Goal: Task Accomplishment & Management: Use online tool/utility

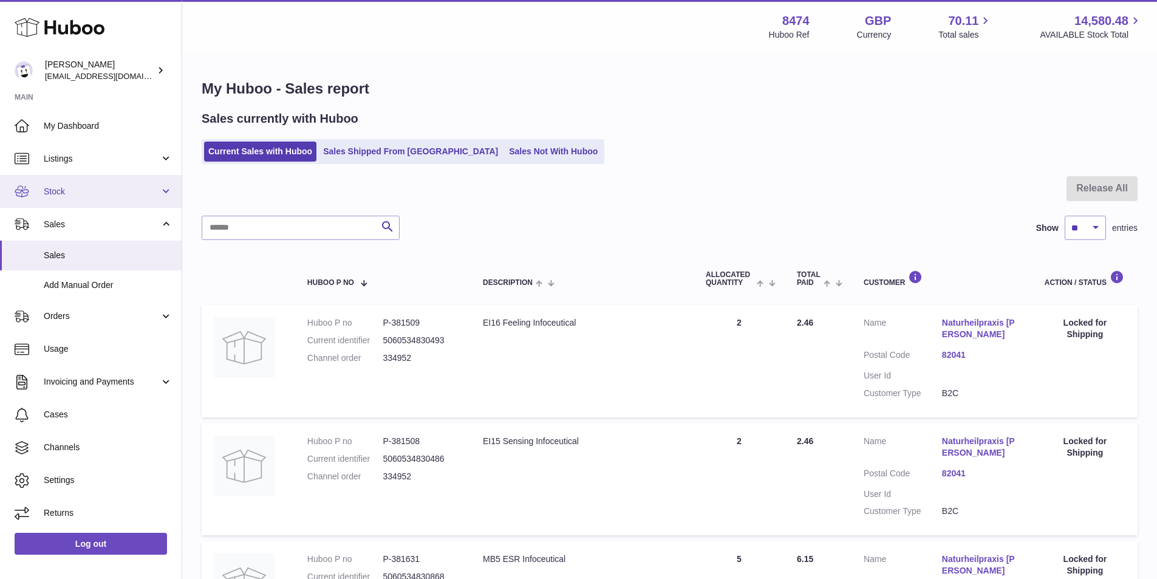
click at [83, 193] on span "Stock" at bounding box center [102, 192] width 116 height 12
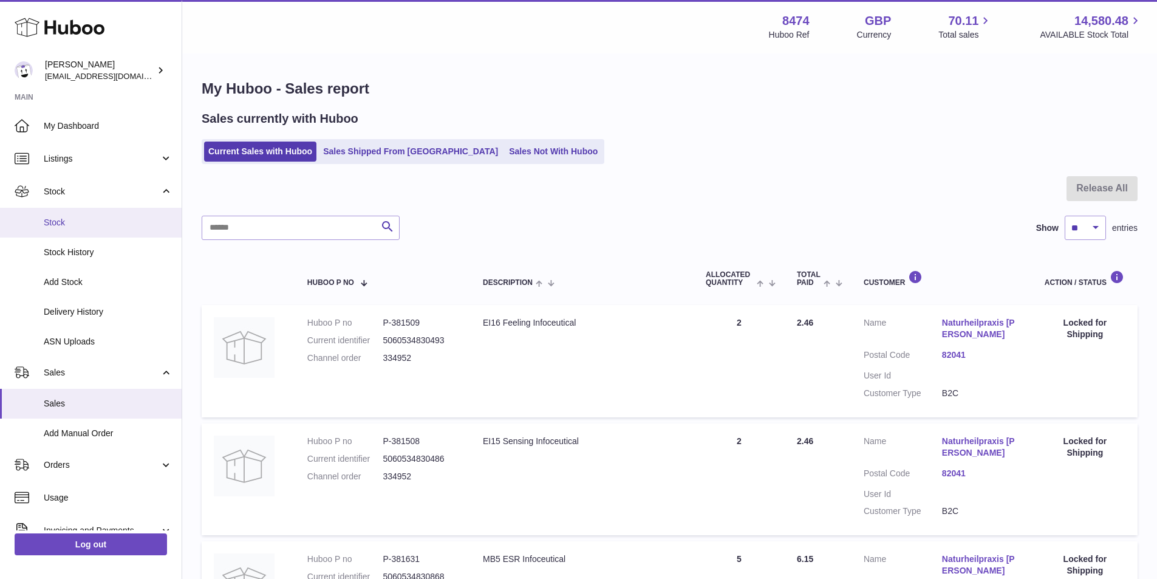
click at [80, 221] on span "Stock" at bounding box center [108, 223] width 129 height 12
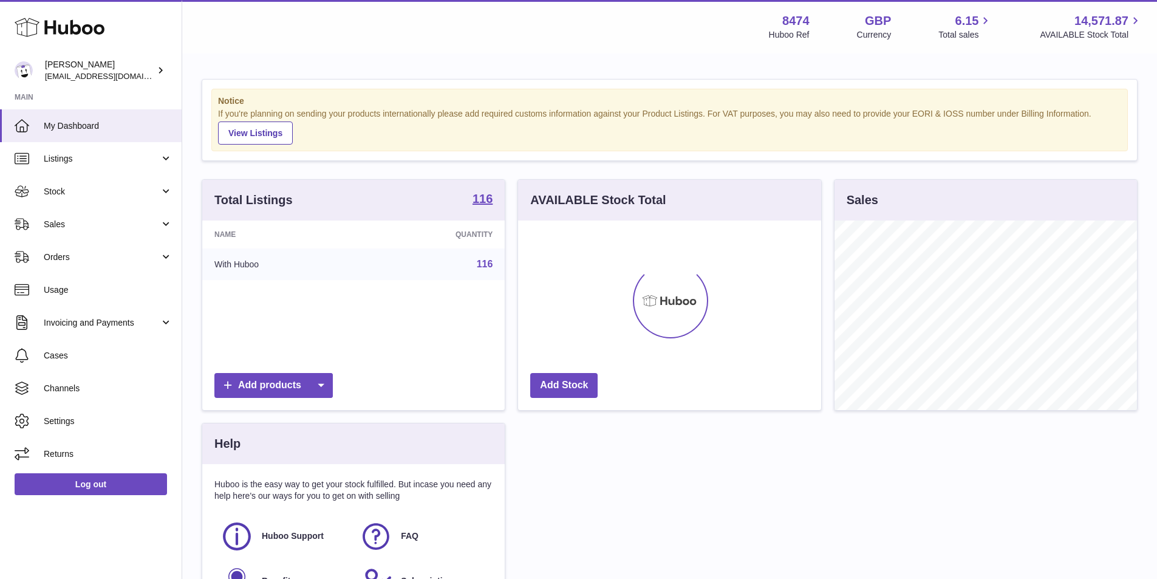
scroll to position [190, 303]
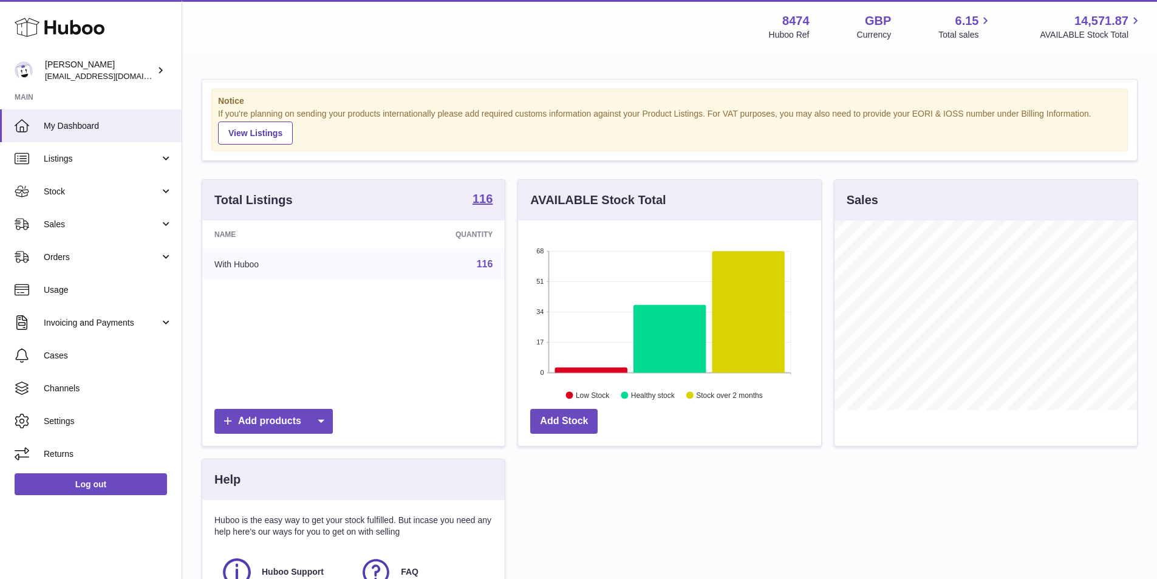
click at [80, 221] on span "Sales" at bounding box center [102, 225] width 116 height 12
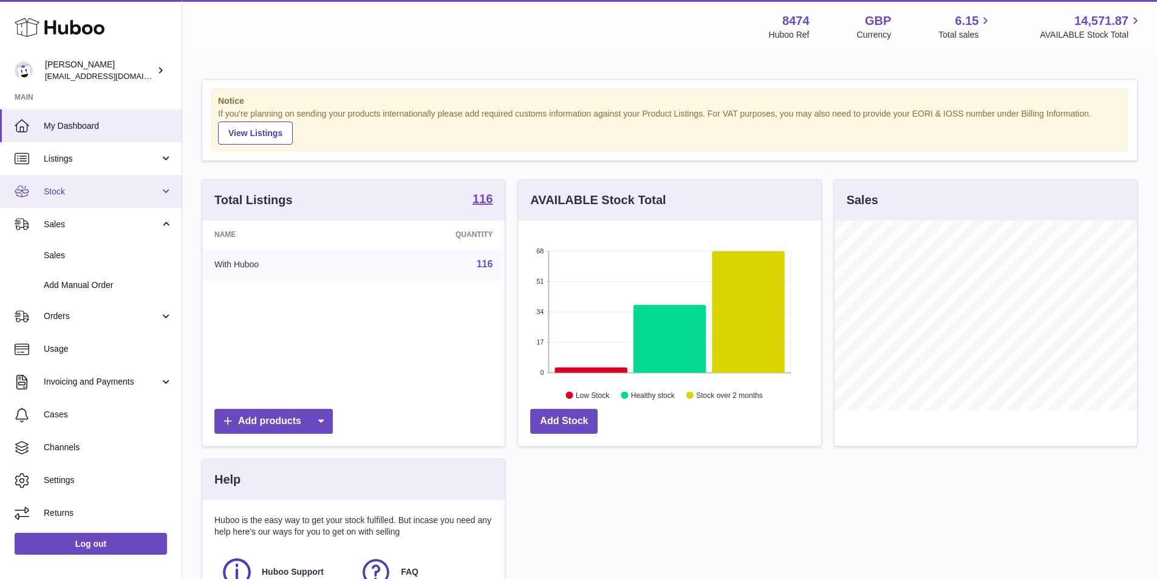
click at [77, 198] on link "Stock" at bounding box center [91, 191] width 182 height 33
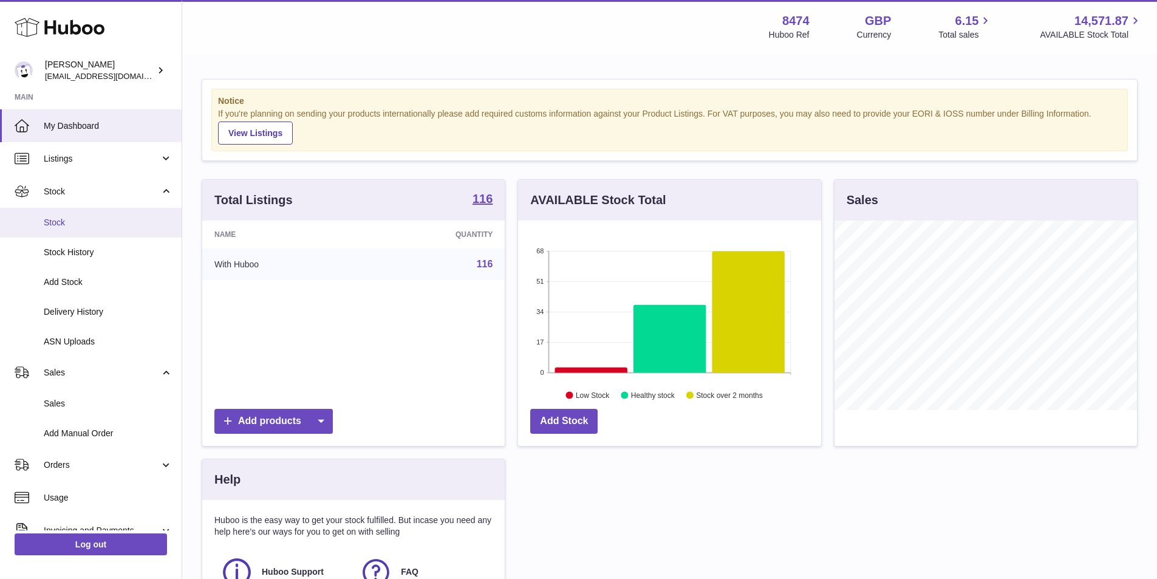
click at [78, 215] on link "Stock" at bounding box center [91, 223] width 182 height 30
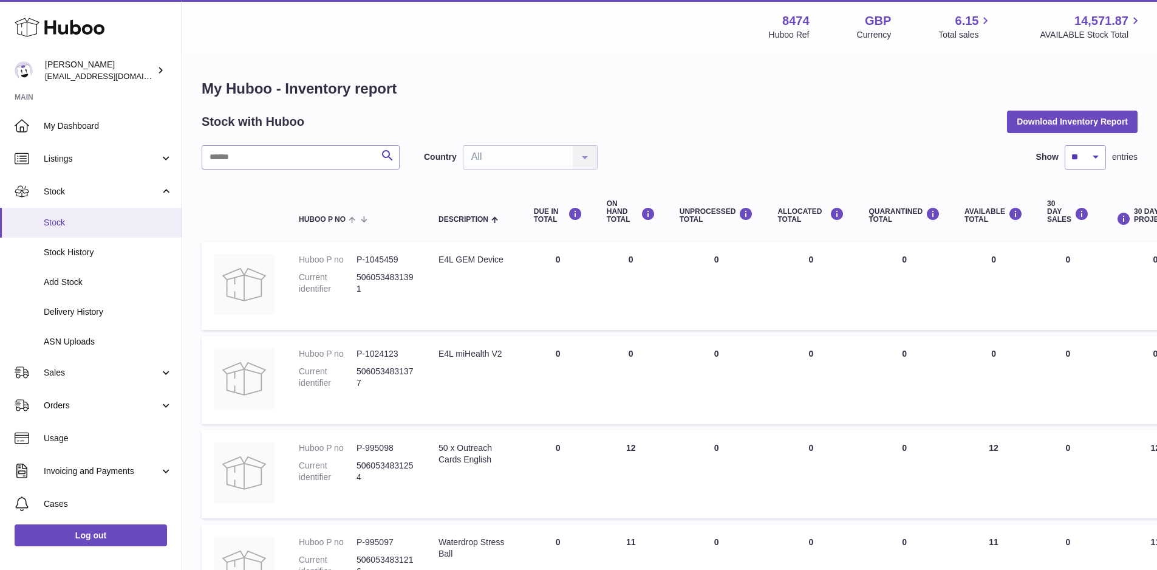
click at [120, 222] on span "Stock" at bounding box center [108, 223] width 129 height 12
click at [245, 158] on input "text" at bounding box center [301, 157] width 198 height 24
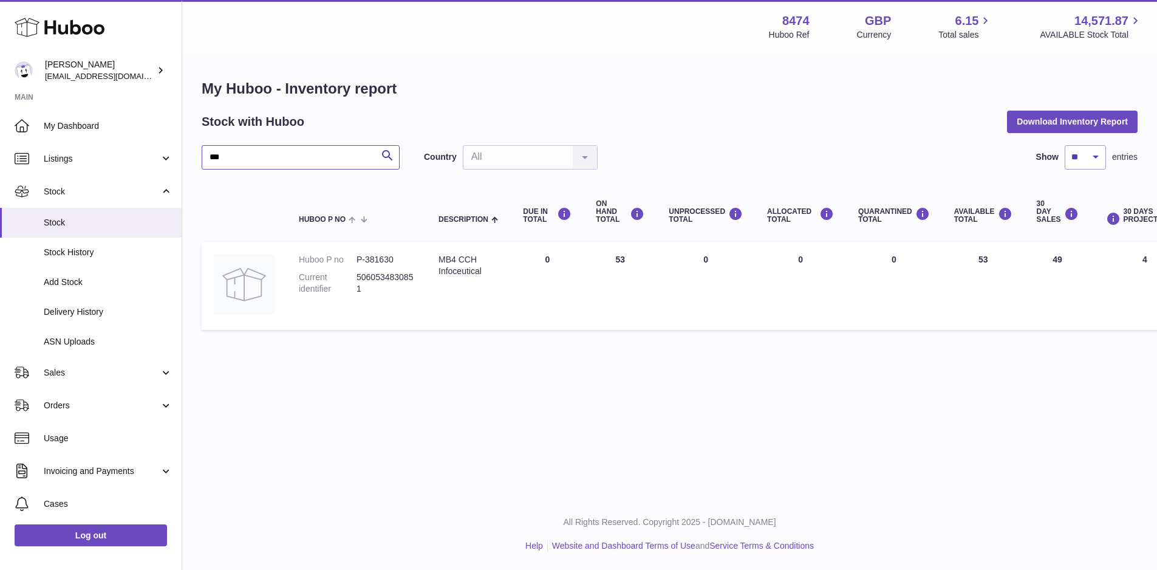
type input "***"
drag, startPoint x: 401, startPoint y: 258, endPoint x: 365, endPoint y: 257, distance: 35.9
click at [365, 257] on dd "P-381630" at bounding box center [386, 260] width 58 height 12
copy dd "381630"
click at [120, 221] on span "Stock" at bounding box center [108, 223] width 129 height 12
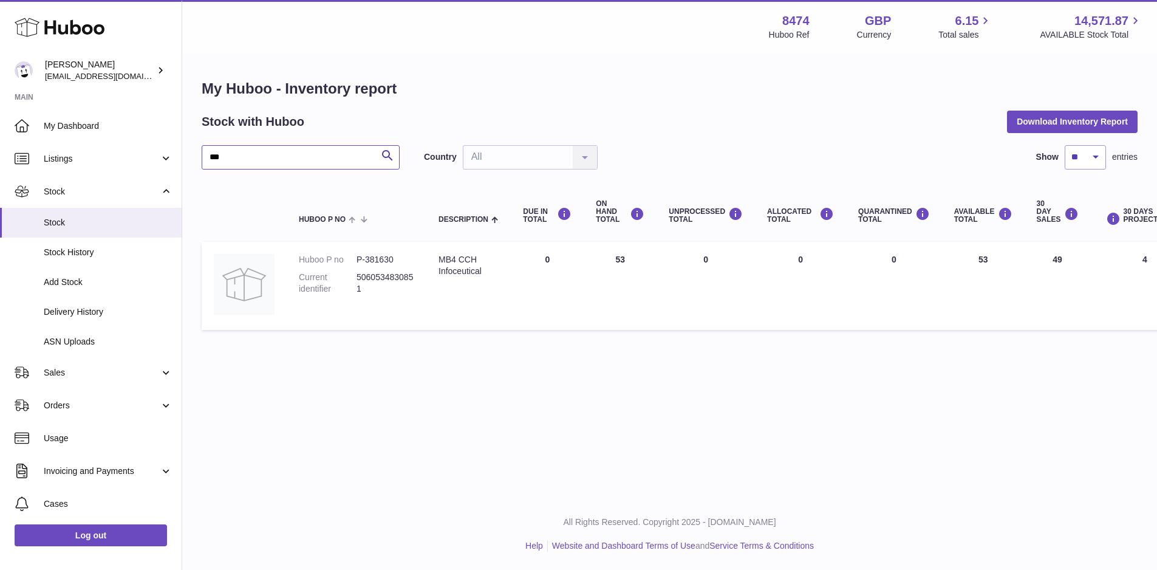
click at [235, 160] on input "***" at bounding box center [301, 157] width 198 height 24
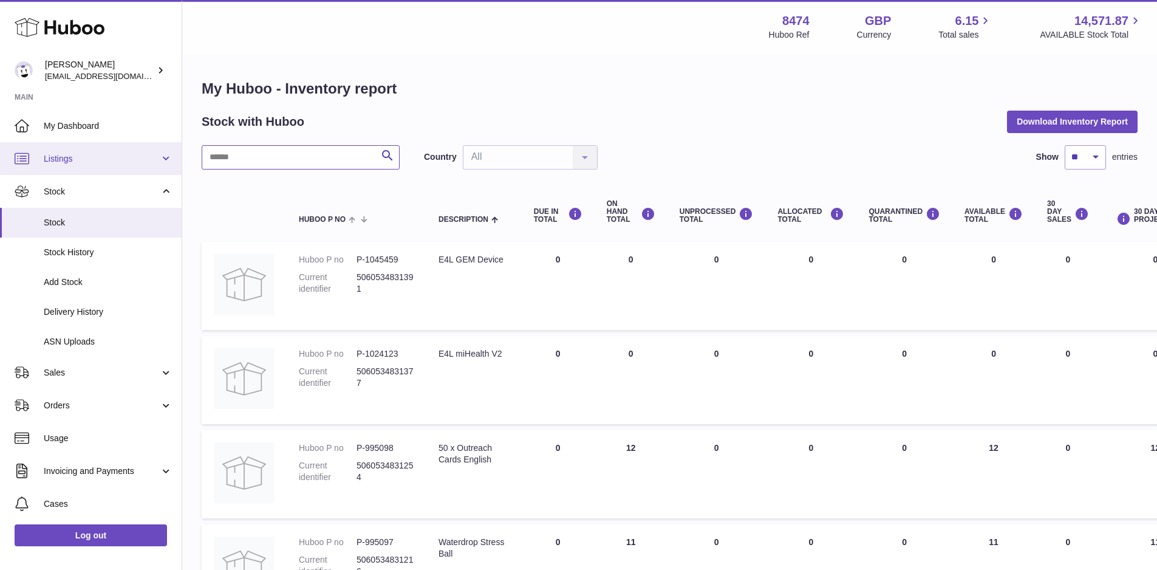
drag, startPoint x: 270, startPoint y: 159, endPoint x: 150, endPoint y: 158, distance: 119.7
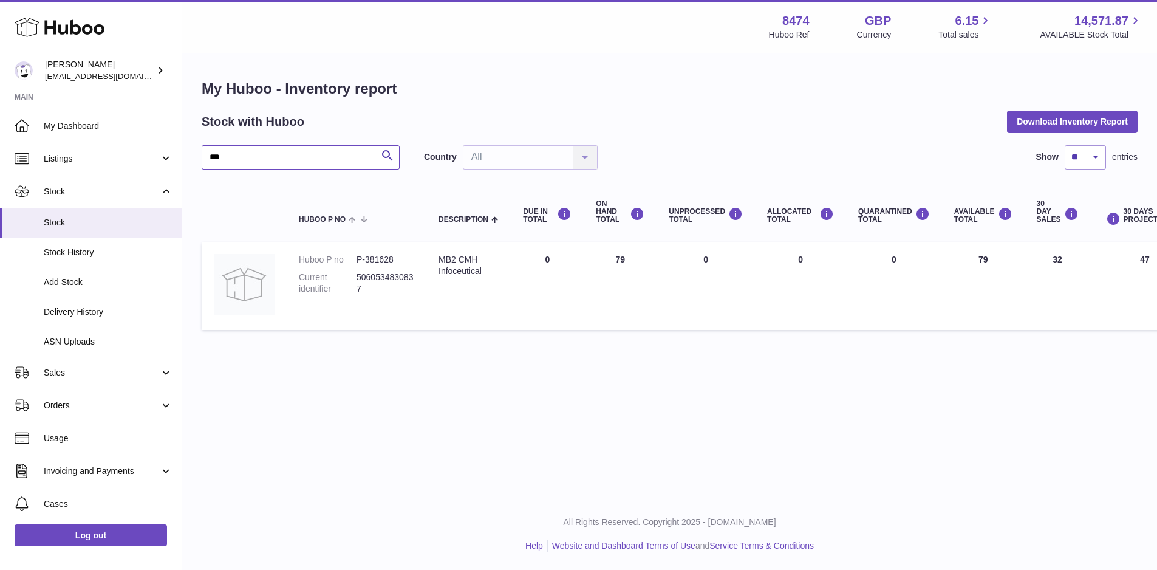
type input "***"
drag, startPoint x: 394, startPoint y: 261, endPoint x: 366, endPoint y: 261, distance: 27.9
click at [366, 261] on dd "P-381628" at bounding box center [386, 260] width 58 height 12
copy dd "381628"
click at [95, 222] on span "Stock" at bounding box center [108, 223] width 129 height 12
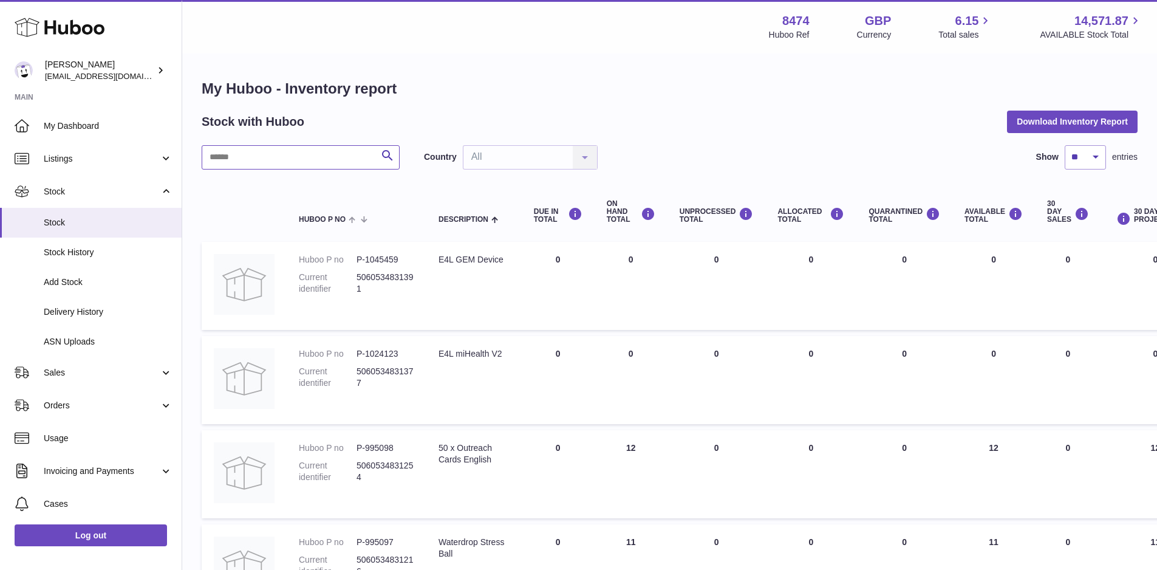
click at [258, 163] on input "text" at bounding box center [301, 157] width 198 height 24
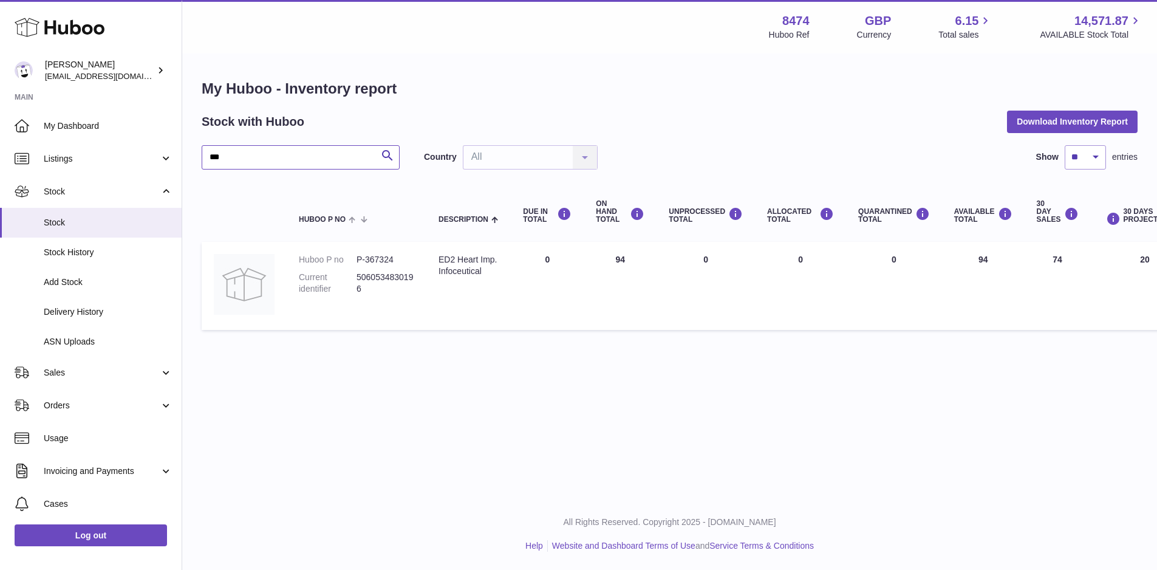
type input "***"
drag, startPoint x: 398, startPoint y: 259, endPoint x: 365, endPoint y: 257, distance: 32.9
click at [365, 257] on dd "P-367324" at bounding box center [386, 260] width 58 height 12
copy dd "367324"
click at [100, 221] on span "Stock" at bounding box center [108, 223] width 129 height 12
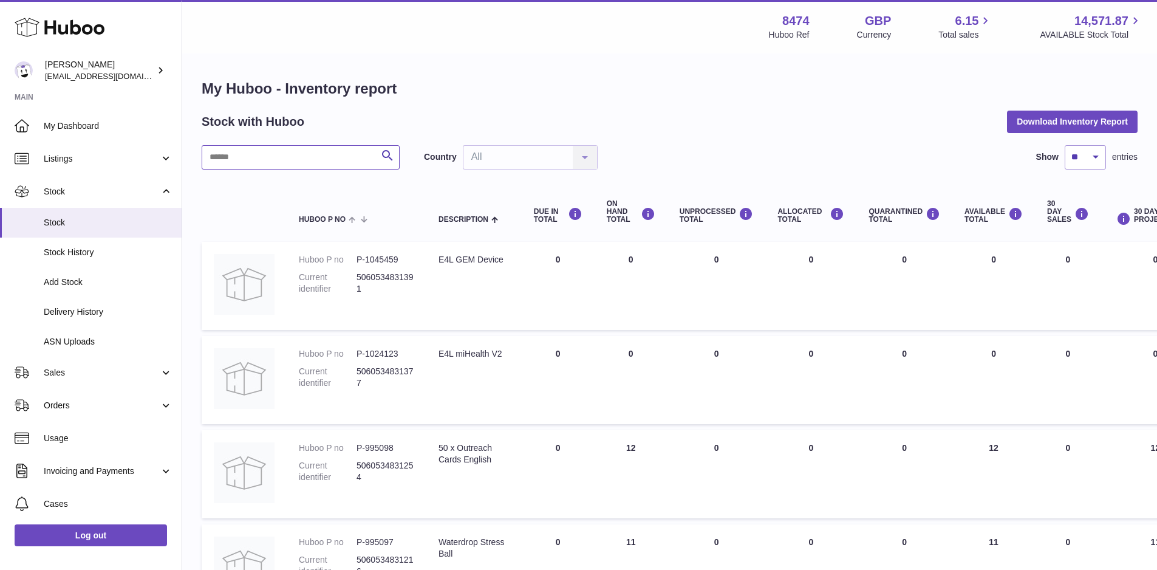
click at [275, 157] on input "text" at bounding box center [301, 157] width 198 height 24
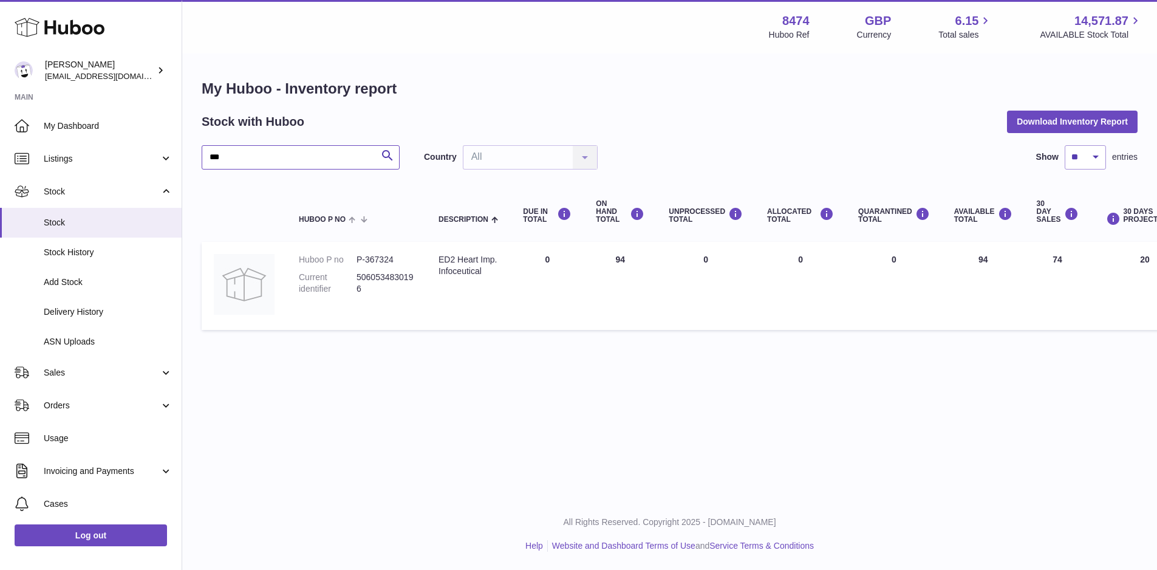
type input "***"
click at [62, 218] on span "Stock" at bounding box center [108, 223] width 129 height 12
drag, startPoint x: 228, startPoint y: 158, endPoint x: 91, endPoint y: 151, distance: 137.5
click at [91, 151] on div "Huboo Paul Skinner orders@neshealth.com Main My Dashboard Listings Not with Hub…" at bounding box center [578, 285] width 1157 height 570
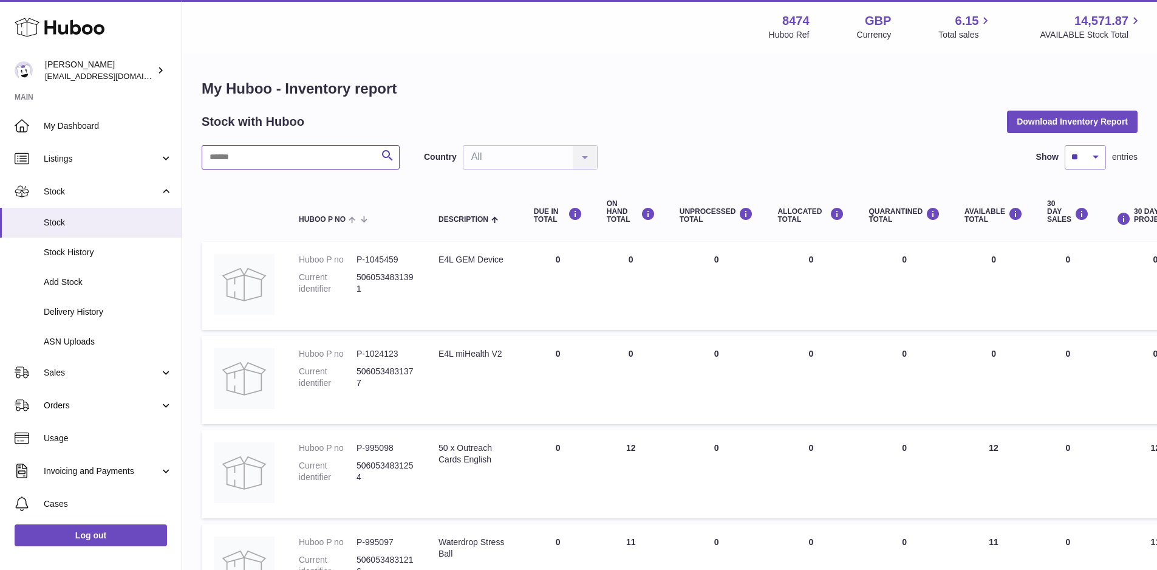
drag, startPoint x: 274, startPoint y: 151, endPoint x: 275, endPoint y: 141, distance: 9.7
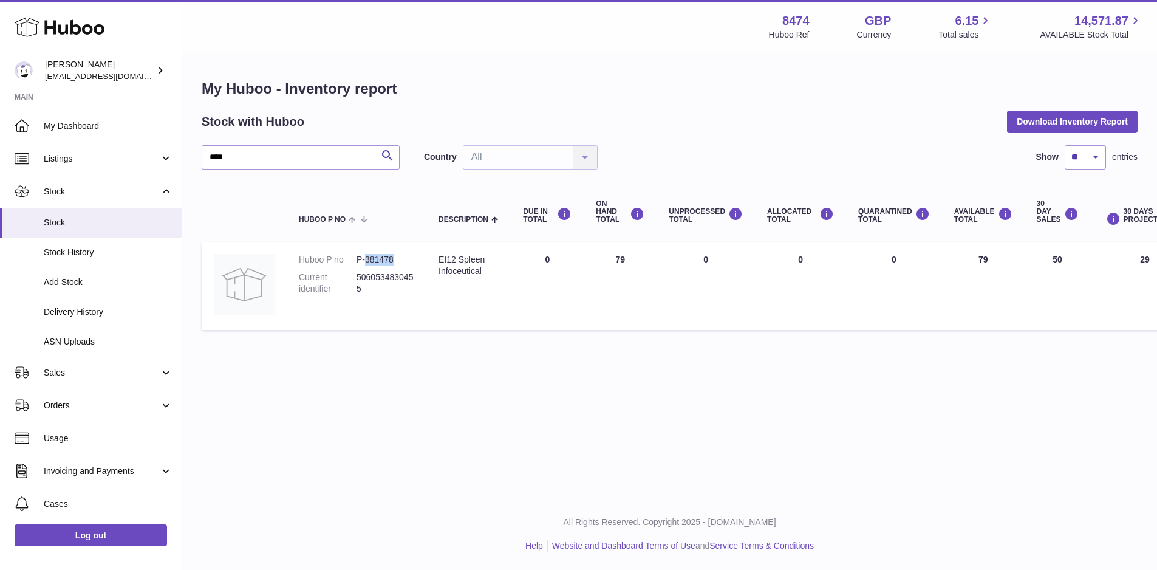
drag, startPoint x: 400, startPoint y: 255, endPoint x: 364, endPoint y: 261, distance: 36.9
click at [364, 261] on dd "P-381478" at bounding box center [386, 260] width 58 height 12
copy dd "381478"
click at [164, 12] on div "Huboo" at bounding box center [91, 28] width 182 height 53
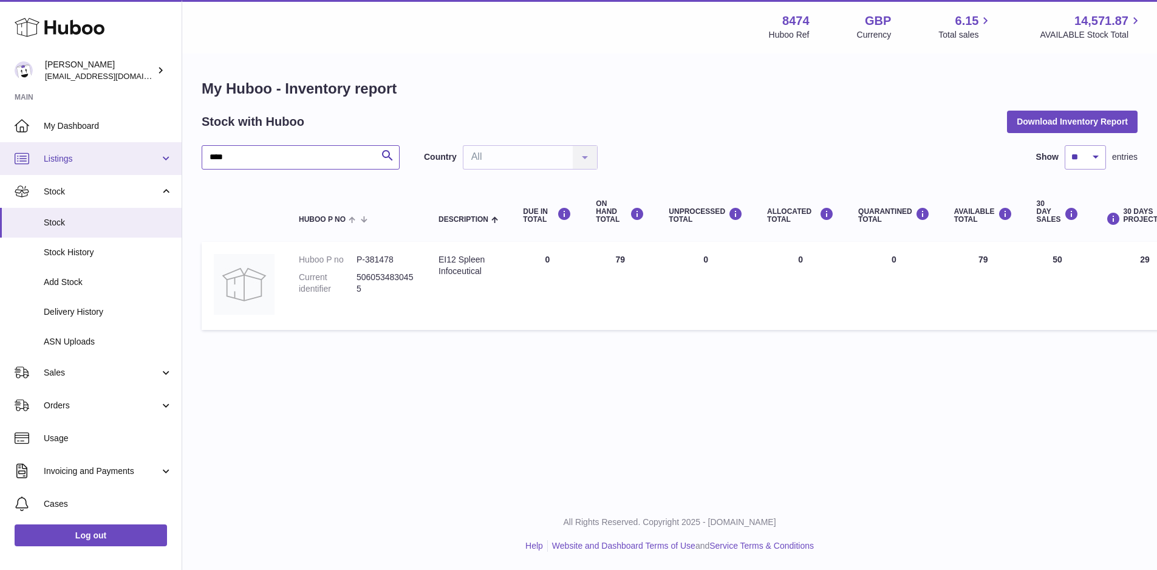
drag, startPoint x: 267, startPoint y: 158, endPoint x: 106, endPoint y: 149, distance: 161.2
click at [106, 149] on div "Huboo Paul Skinner orders@neshealth.com Main My Dashboard Listings Not with Hub…" at bounding box center [578, 285] width 1157 height 570
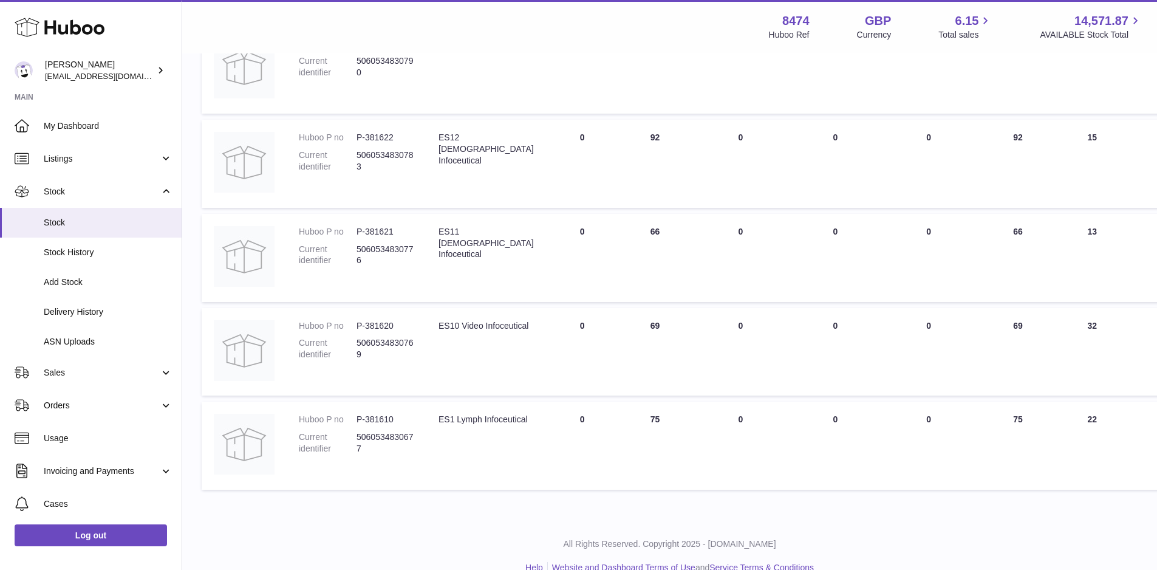
scroll to position [426, 0]
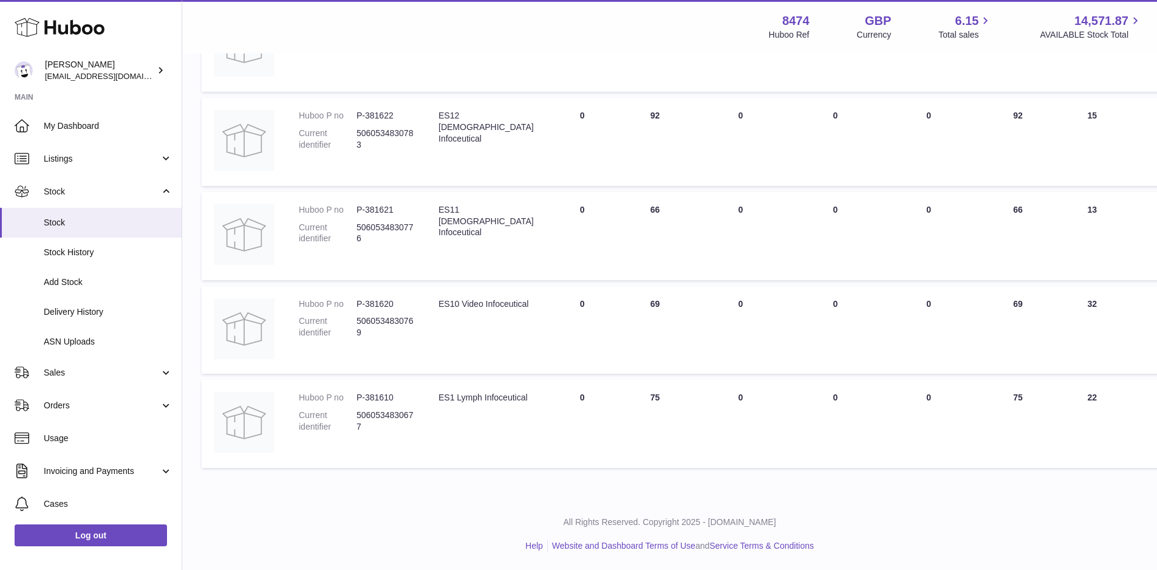
type input "***"
drag, startPoint x: 396, startPoint y: 398, endPoint x: 365, endPoint y: 395, distance: 31.7
click at [365, 395] on dd "P-381610" at bounding box center [386, 398] width 58 height 12
copy dd "381610"
click at [70, 226] on span "Stock" at bounding box center [108, 223] width 129 height 12
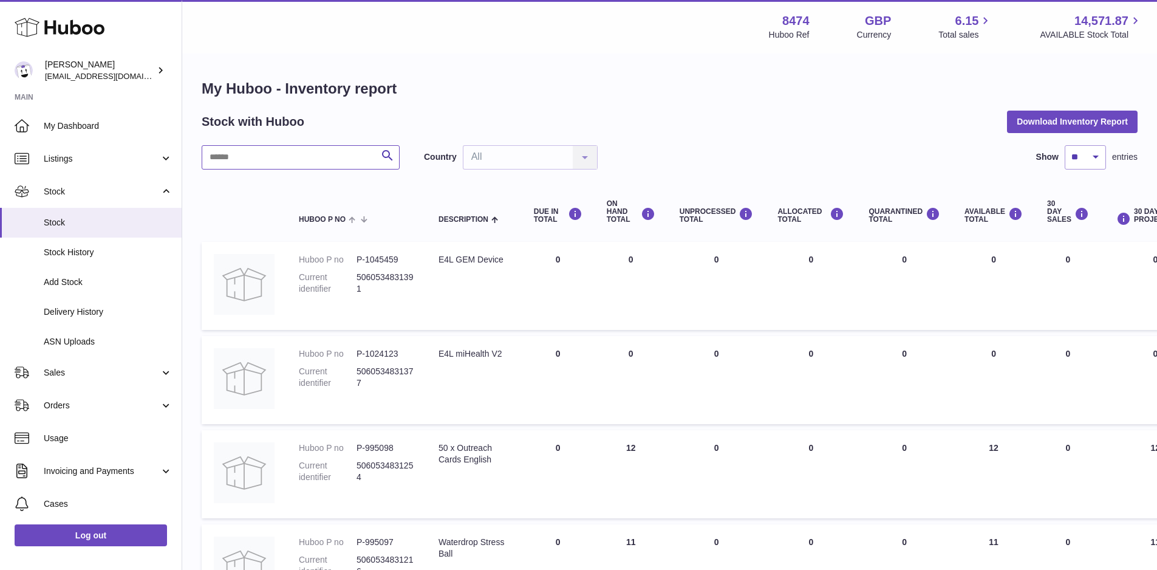
click at [255, 157] on input "text" at bounding box center [301, 157] width 198 height 24
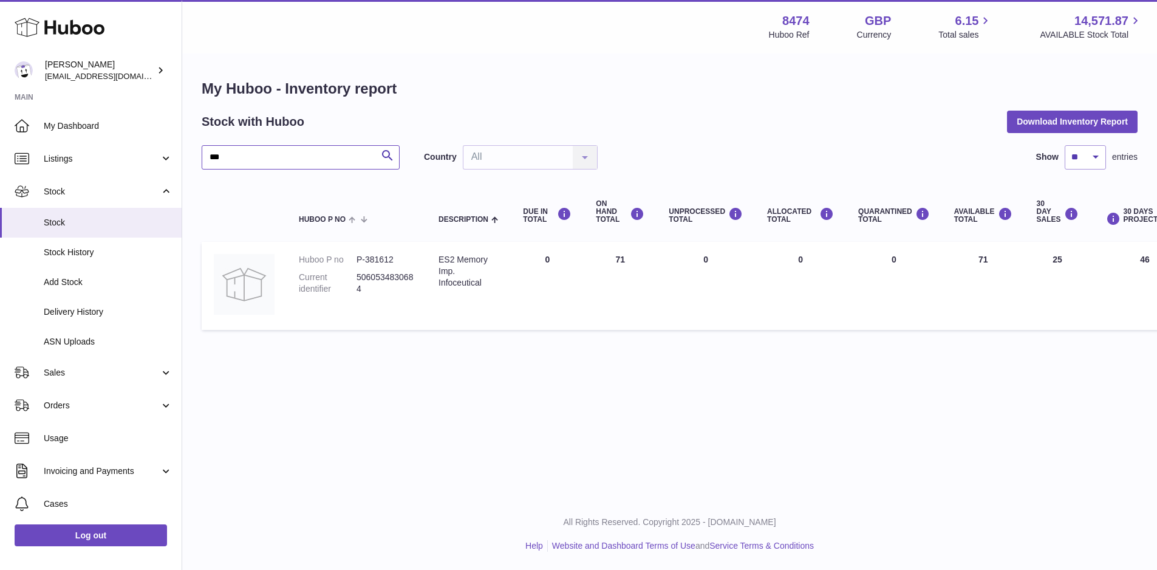
type input "***"
drag, startPoint x: 397, startPoint y: 256, endPoint x: 366, endPoint y: 257, distance: 31.0
click at [366, 257] on dd "P-381612" at bounding box center [386, 260] width 58 height 12
copy dd "381612"
click at [113, 222] on span "Stock" at bounding box center [108, 223] width 129 height 12
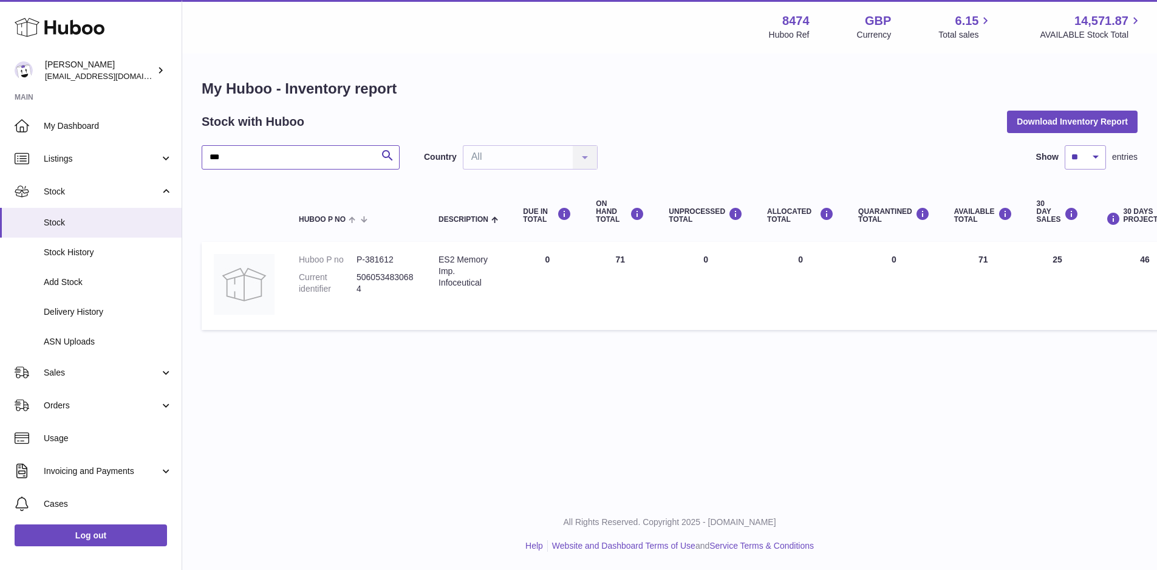
click at [246, 157] on input "***" at bounding box center [301, 157] width 198 height 24
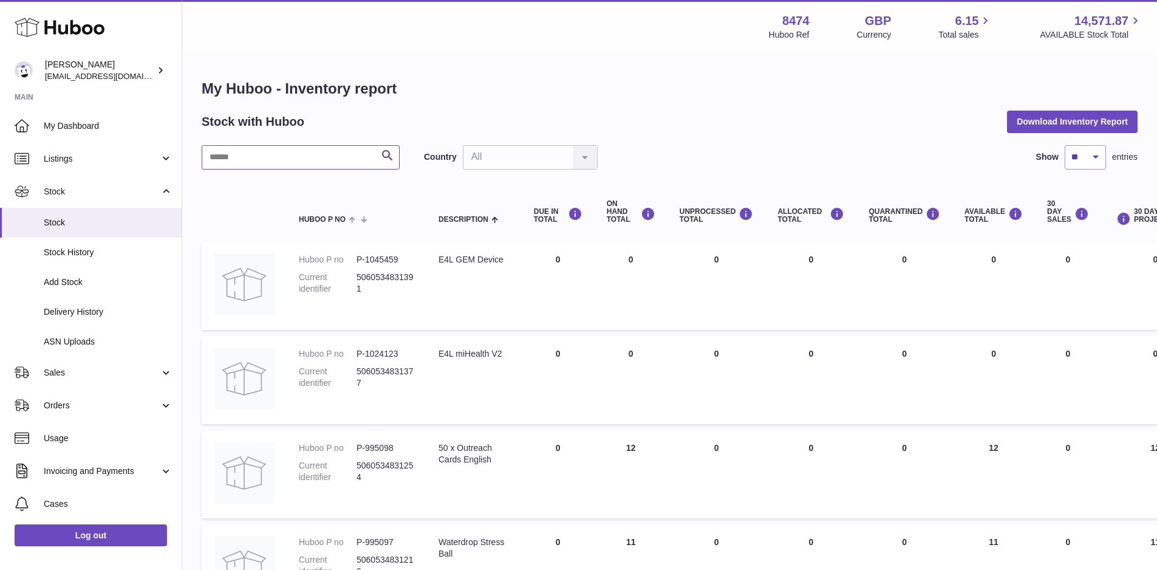
click at [246, 157] on input "text" at bounding box center [301, 157] width 198 height 24
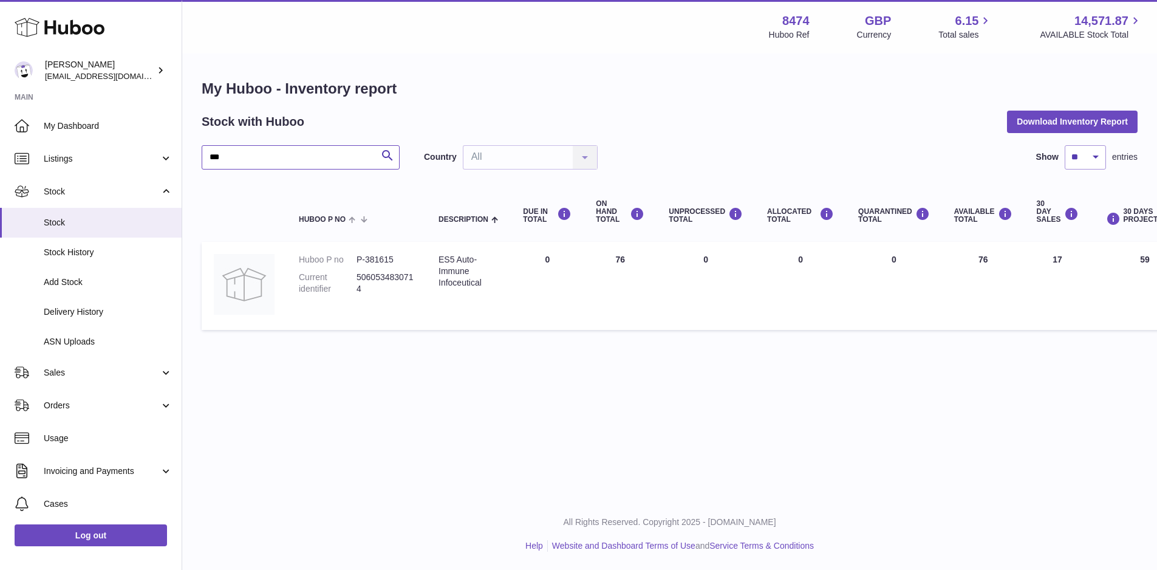
type input "***"
drag, startPoint x: 399, startPoint y: 257, endPoint x: 366, endPoint y: 259, distance: 33.5
click at [366, 259] on dd "P-381615" at bounding box center [386, 260] width 58 height 12
copy dd "381615"
click at [109, 216] on link "Stock" at bounding box center [91, 223] width 182 height 30
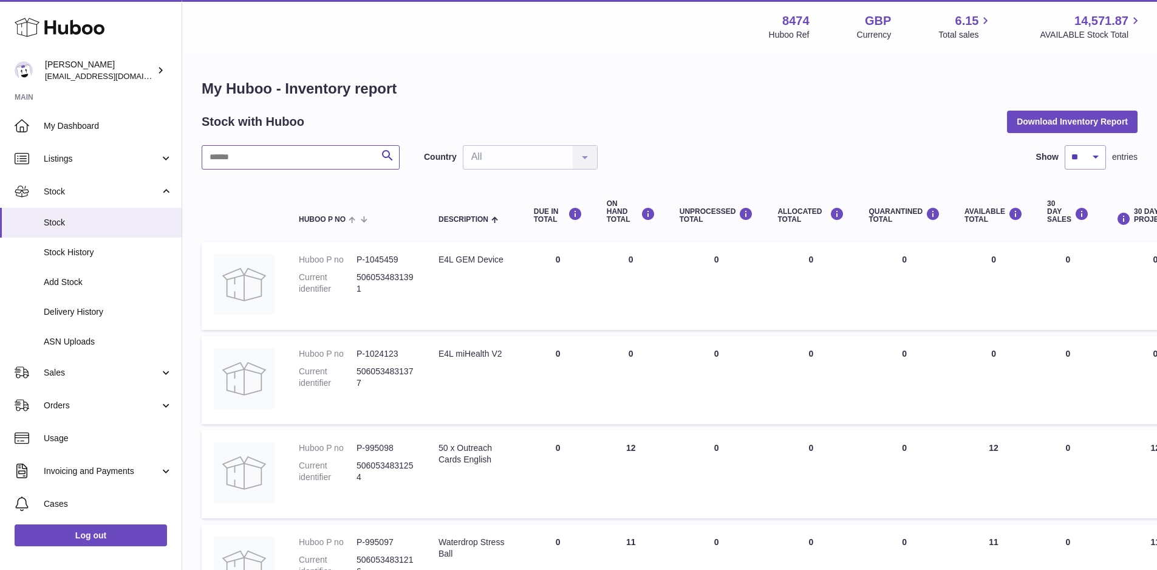
click at [261, 159] on input "text" at bounding box center [301, 157] width 198 height 24
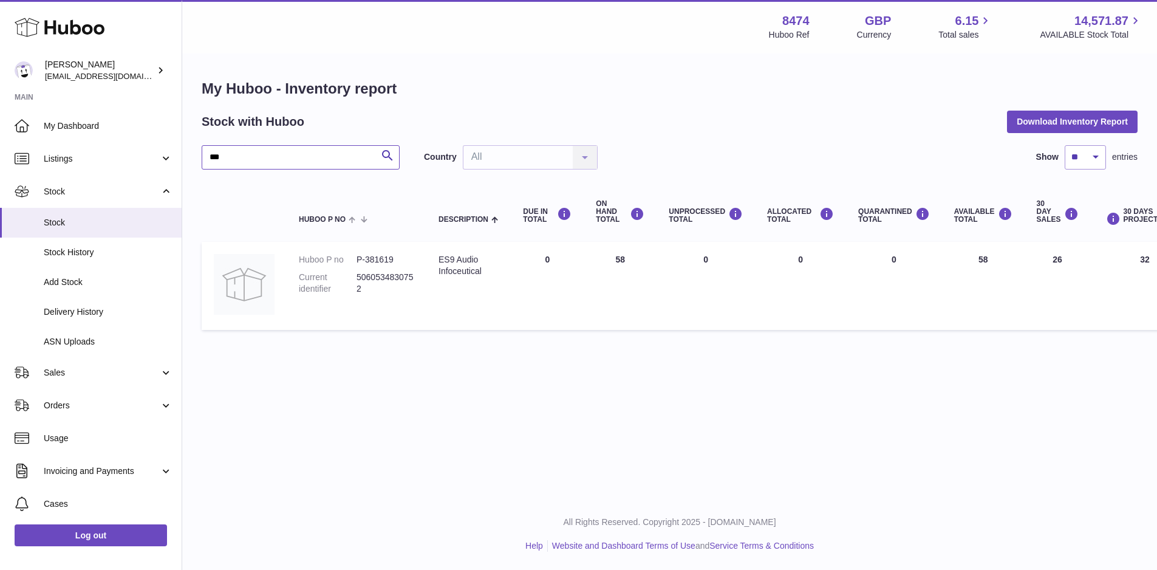
type input "***"
drag, startPoint x: 398, startPoint y: 259, endPoint x: 364, endPoint y: 260, distance: 34.0
click at [364, 260] on dd "P-381619" at bounding box center [386, 260] width 58 height 12
copy dd "381619"
click at [108, 218] on span "Stock" at bounding box center [108, 223] width 129 height 12
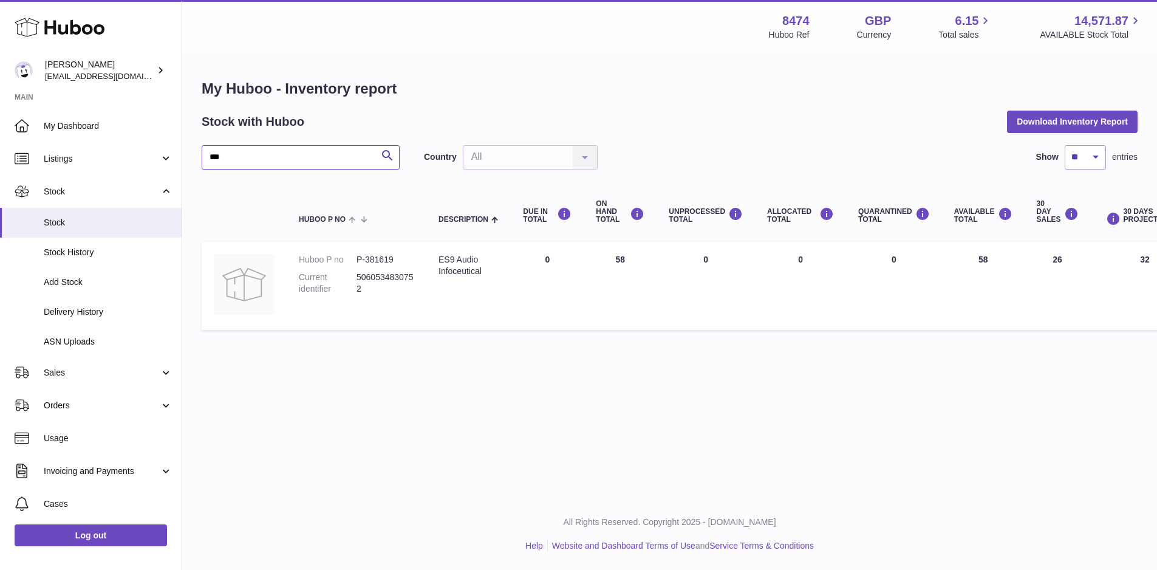
click at [255, 158] on input "***" at bounding box center [301, 157] width 198 height 24
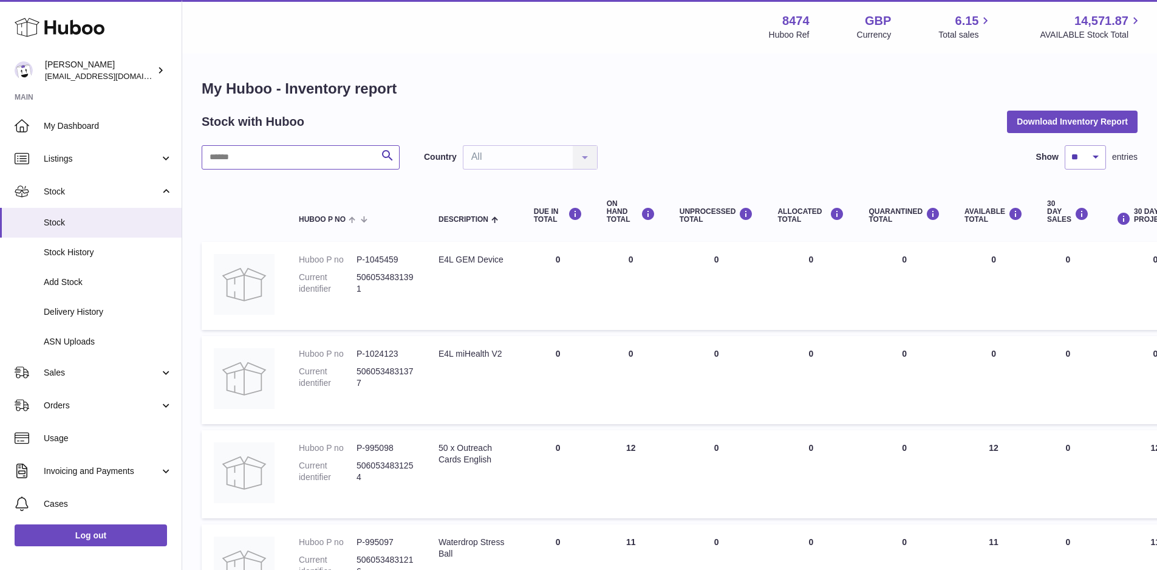
click at [255, 157] on input "text" at bounding box center [301, 157] width 198 height 24
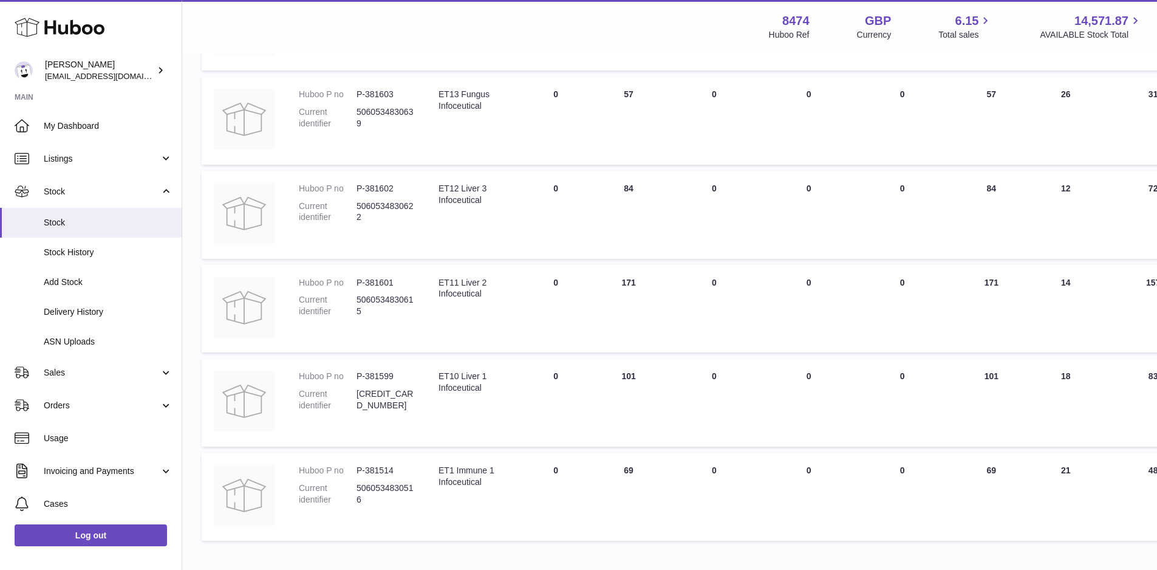
scroll to position [521, 0]
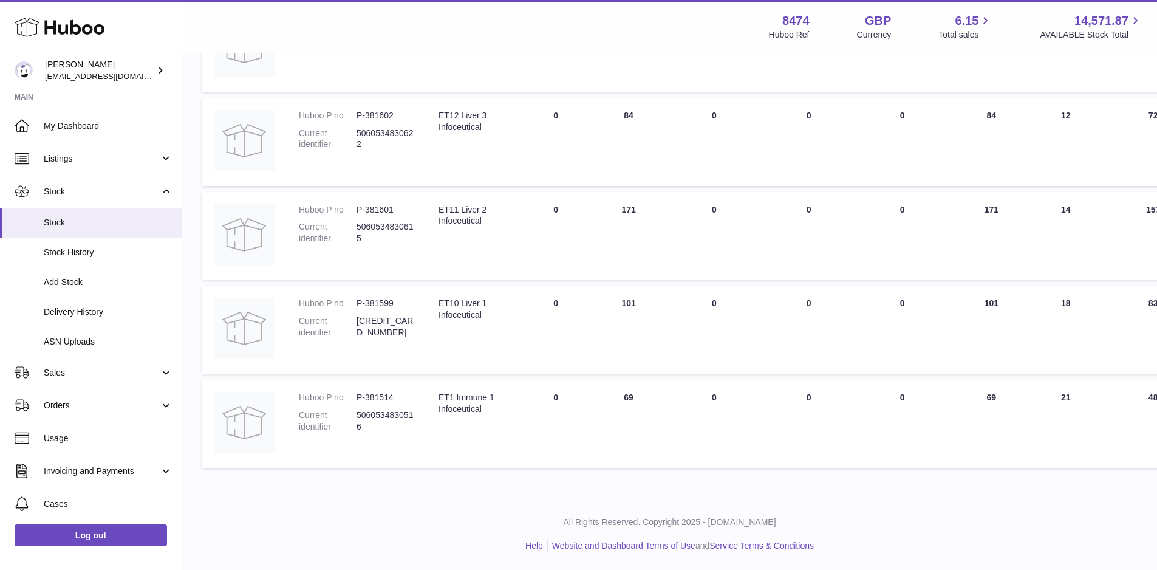
type input "***"
drag, startPoint x: 398, startPoint y: 397, endPoint x: 367, endPoint y: 394, distance: 31.1
click at [367, 394] on dd "P-381514" at bounding box center [386, 398] width 58 height 12
copy dd "381514"
click at [128, 224] on span "Stock" at bounding box center [108, 223] width 129 height 12
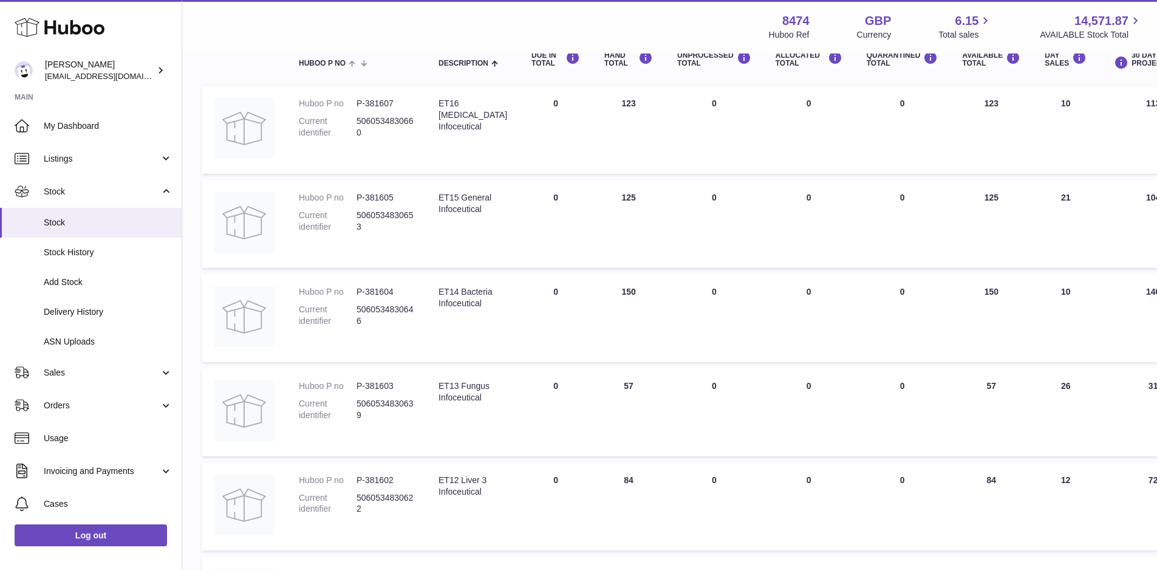
scroll to position [147, 0]
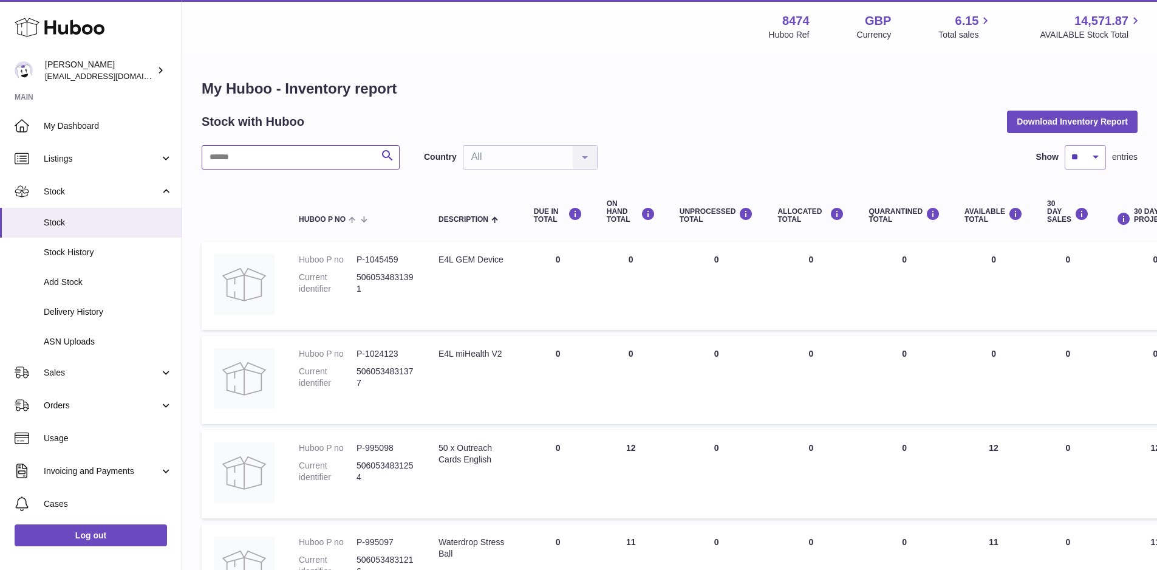
click at [236, 158] on input "text" at bounding box center [301, 157] width 198 height 24
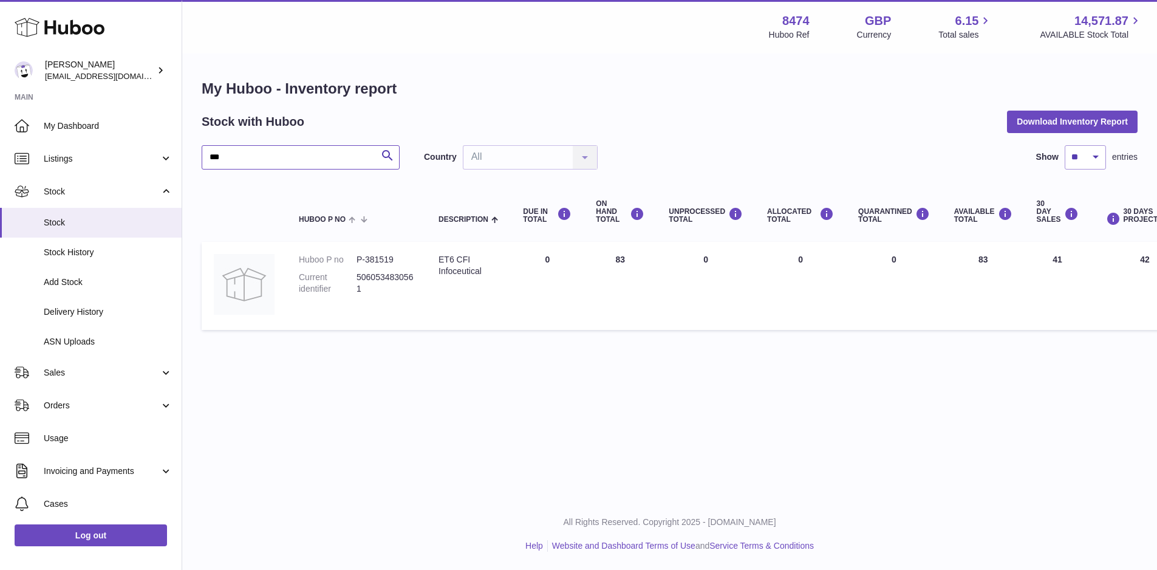
type input "***"
drag, startPoint x: 397, startPoint y: 259, endPoint x: 365, endPoint y: 259, distance: 31.6
click at [365, 259] on dd "P-381519" at bounding box center [386, 260] width 58 height 12
copy dd "381519"
click at [94, 210] on link "Stock" at bounding box center [91, 223] width 182 height 30
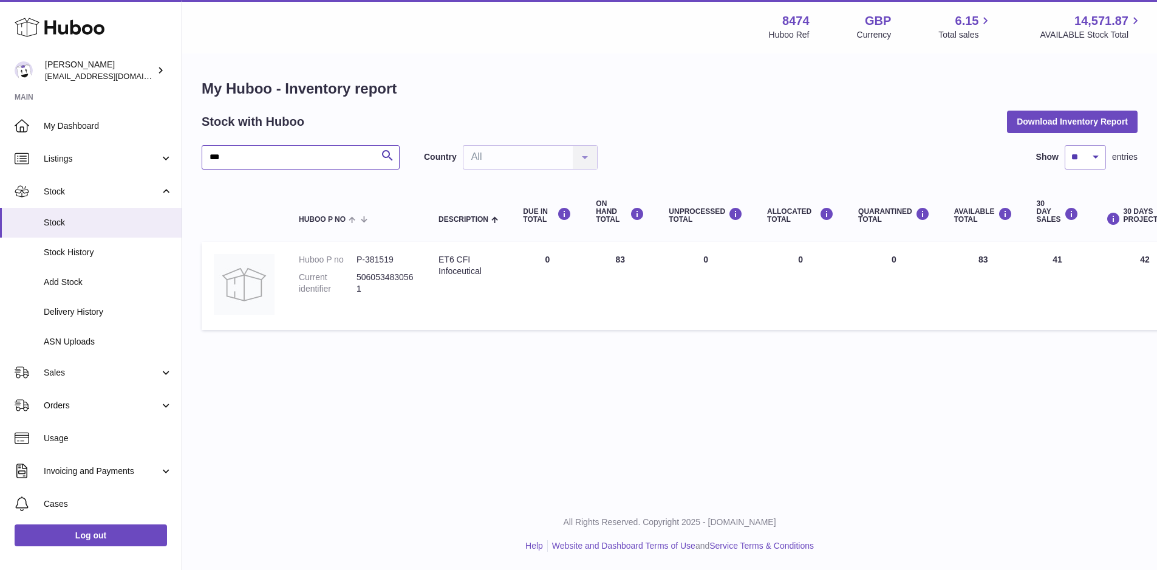
click at [267, 163] on input "***" at bounding box center [301, 157] width 198 height 24
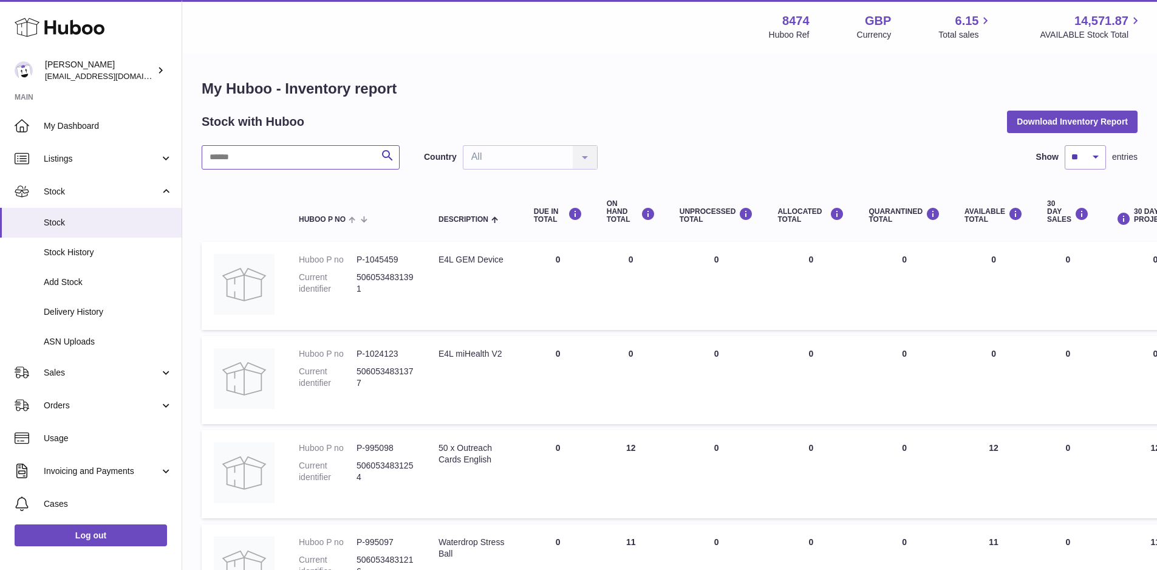
click at [229, 156] on input "text" at bounding box center [301, 157] width 198 height 24
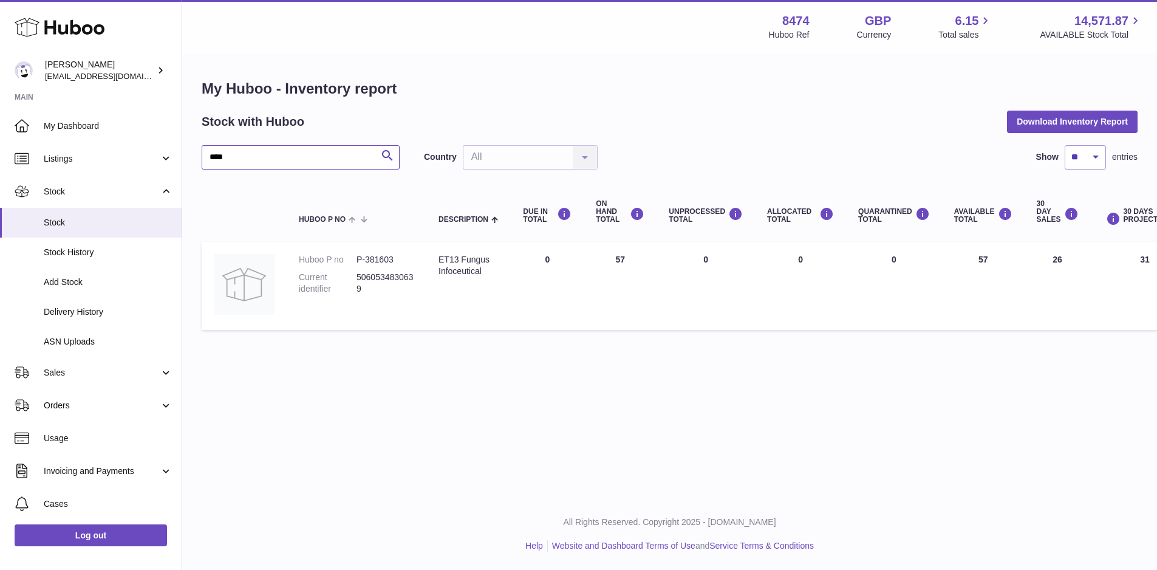
type input "****"
drag, startPoint x: 397, startPoint y: 261, endPoint x: 365, endPoint y: 260, distance: 32.2
click at [365, 260] on dd "P-381603" at bounding box center [386, 260] width 58 height 12
copy dd "381603"
click at [80, 218] on span "Stock" at bounding box center [108, 223] width 129 height 12
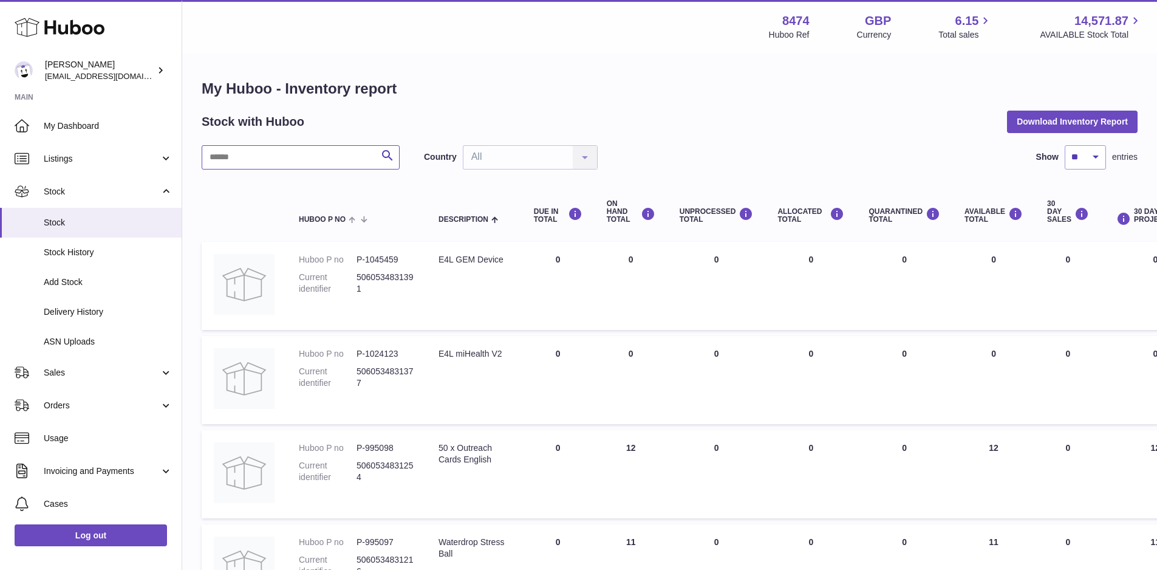
click at [241, 159] on input "text" at bounding box center [301, 157] width 198 height 24
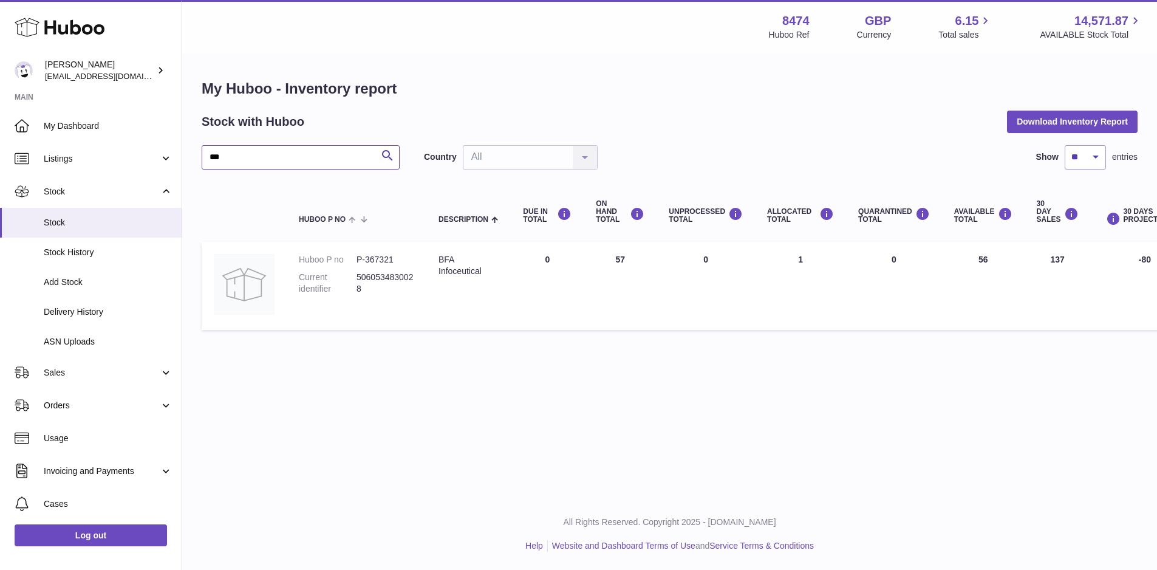
type input "***"
click at [109, 224] on span "Stock" at bounding box center [108, 223] width 129 height 12
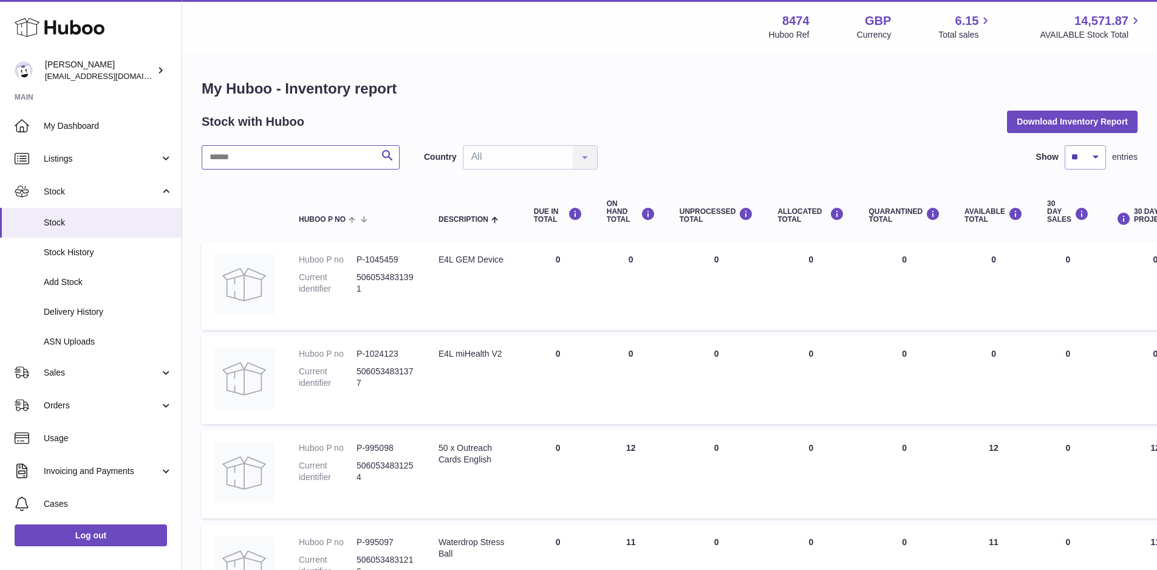
click at [247, 161] on input "text" at bounding box center [301, 157] width 198 height 24
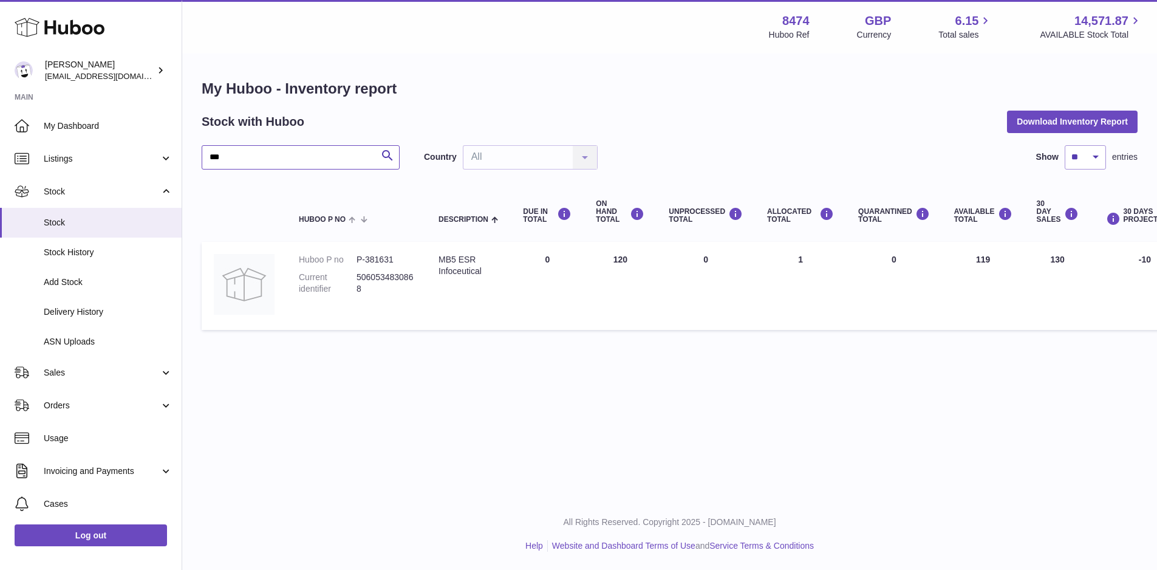
type input "***"
drag, startPoint x: 401, startPoint y: 256, endPoint x: 365, endPoint y: 259, distance: 35.9
click at [365, 259] on dd "P-381631" at bounding box center [386, 260] width 58 height 12
copy dd "381631"
click at [57, 218] on span "Stock" at bounding box center [108, 223] width 129 height 12
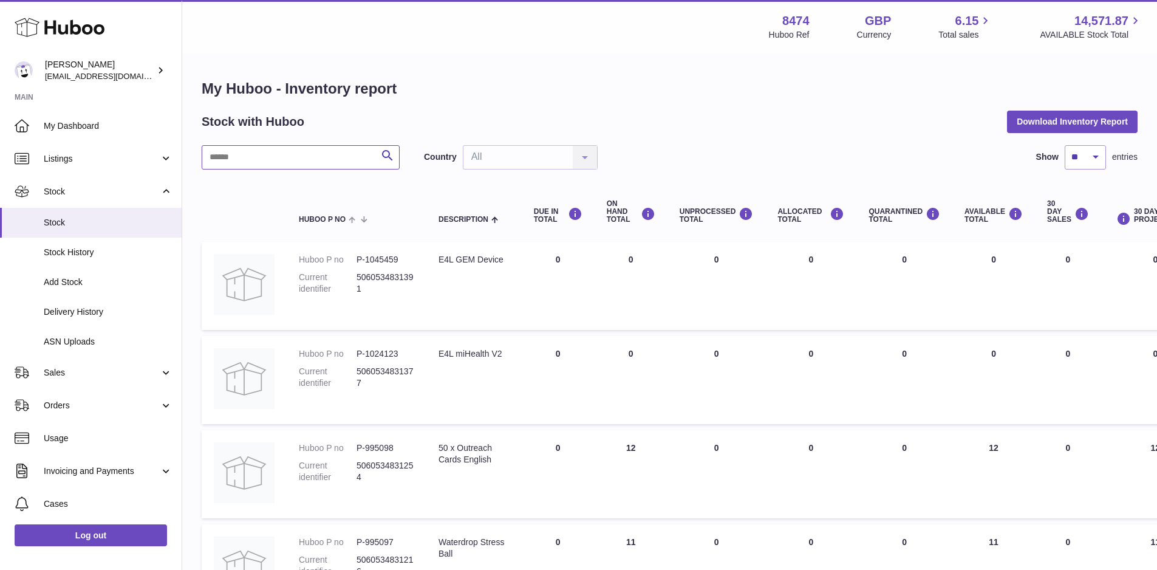
click at [244, 159] on input "text" at bounding box center [301, 157] width 198 height 24
type input "*"
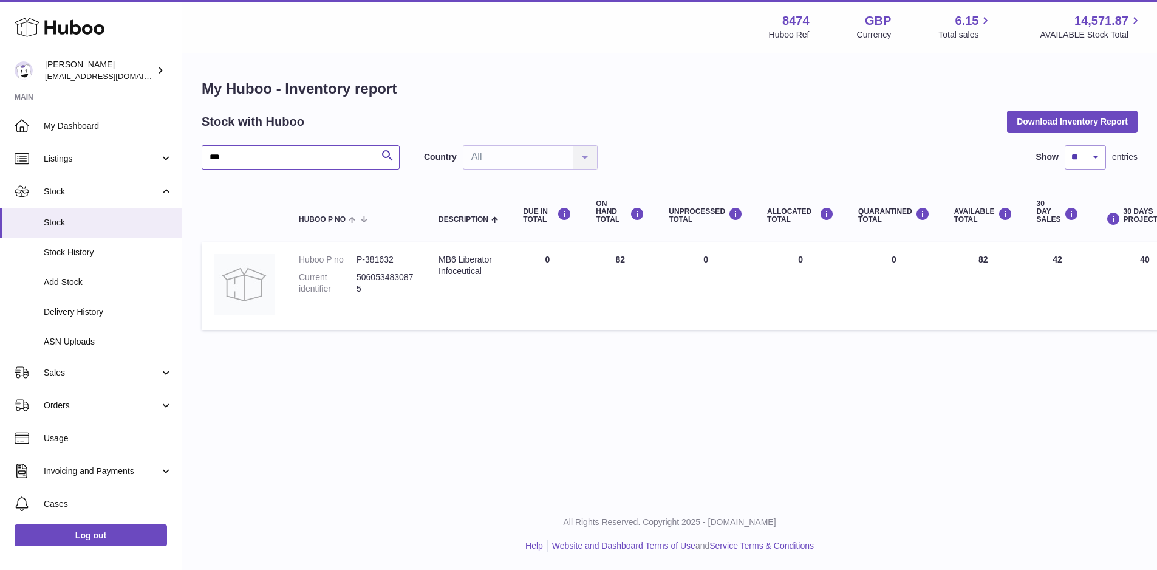
type input "***"
drag, startPoint x: 400, startPoint y: 259, endPoint x: 366, endPoint y: 263, distance: 34.2
click at [366, 263] on dd "P-381632" at bounding box center [386, 260] width 58 height 12
copy dd "381632"
click at [92, 215] on link "Stock" at bounding box center [91, 223] width 182 height 30
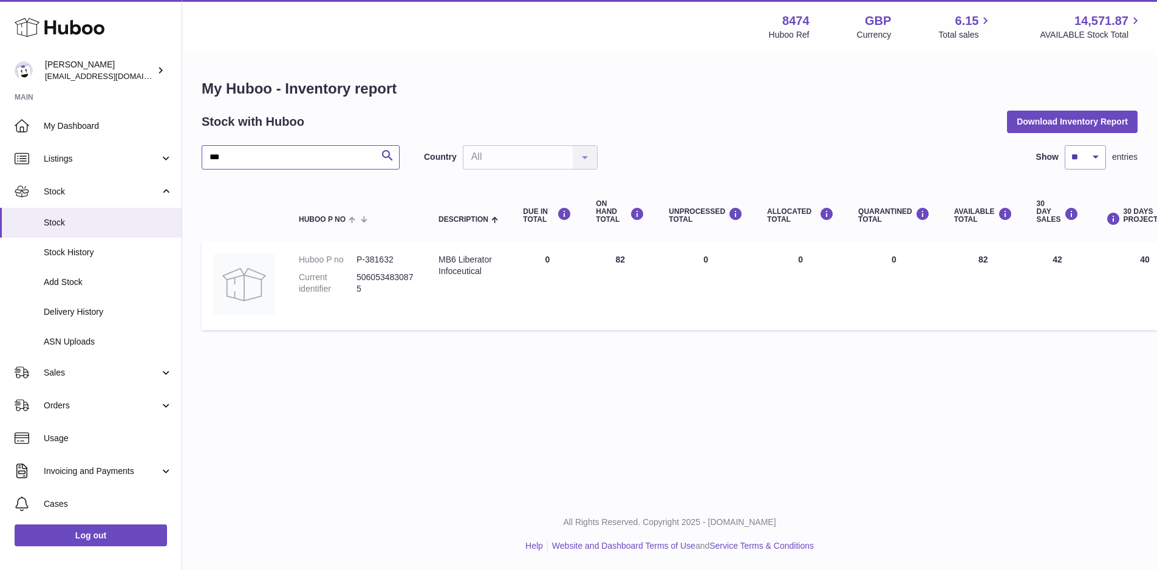
click at [279, 159] on input "***" at bounding box center [301, 157] width 198 height 24
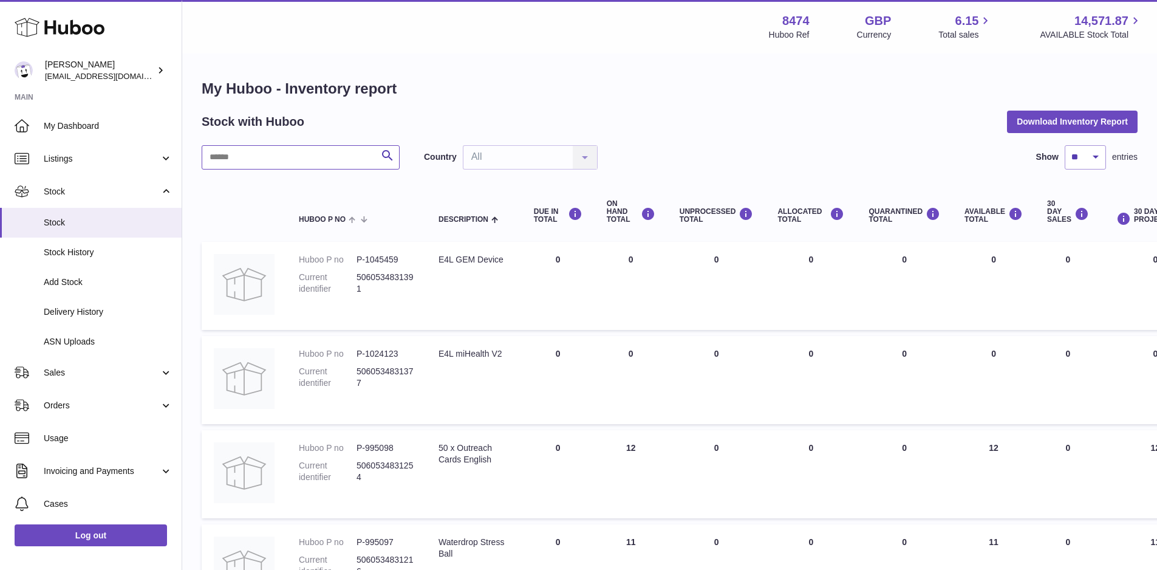
click at [279, 159] on input "text" at bounding box center [301, 157] width 198 height 24
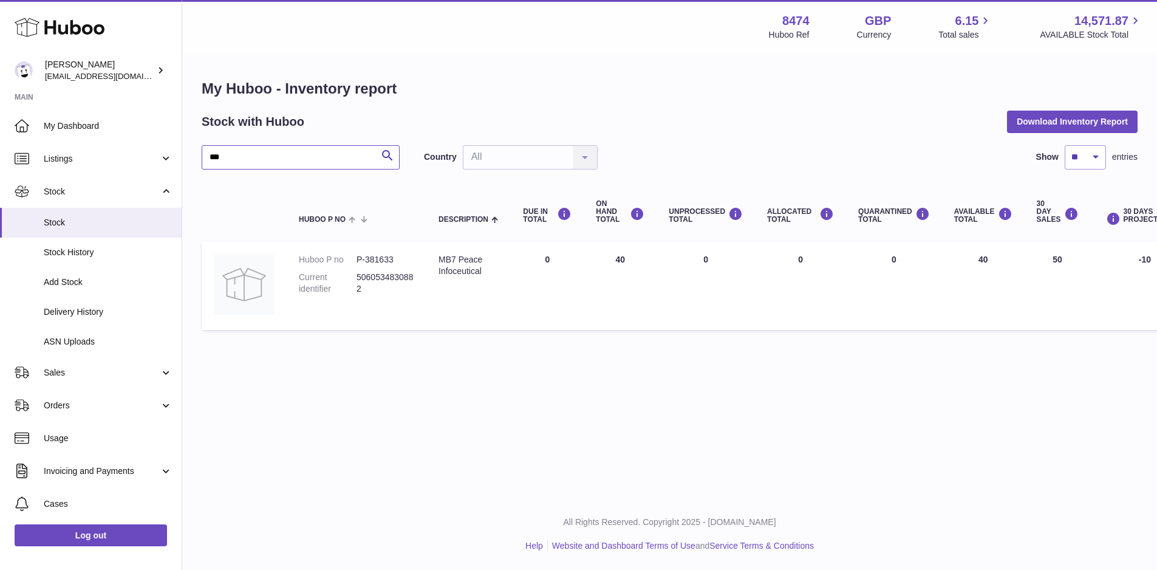
type input "***"
drag, startPoint x: 398, startPoint y: 258, endPoint x: 365, endPoint y: 255, distance: 32.9
click at [365, 255] on dd "P-381633" at bounding box center [386, 260] width 58 height 12
copy dd "381633"
click at [96, 224] on span "Stock" at bounding box center [108, 223] width 129 height 12
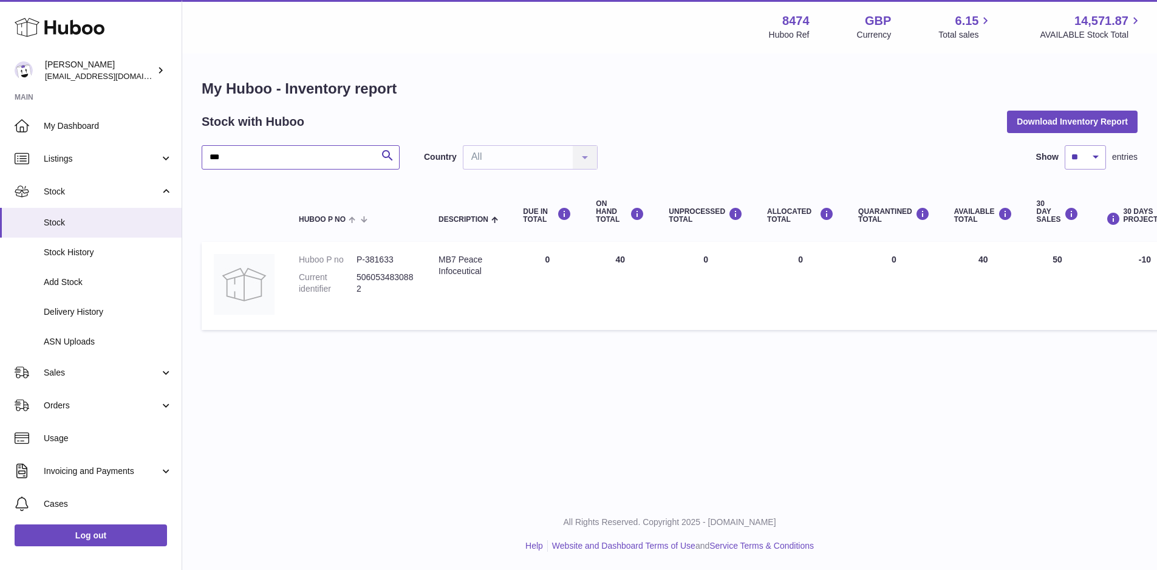
click at [249, 154] on input "***" at bounding box center [301, 157] width 198 height 24
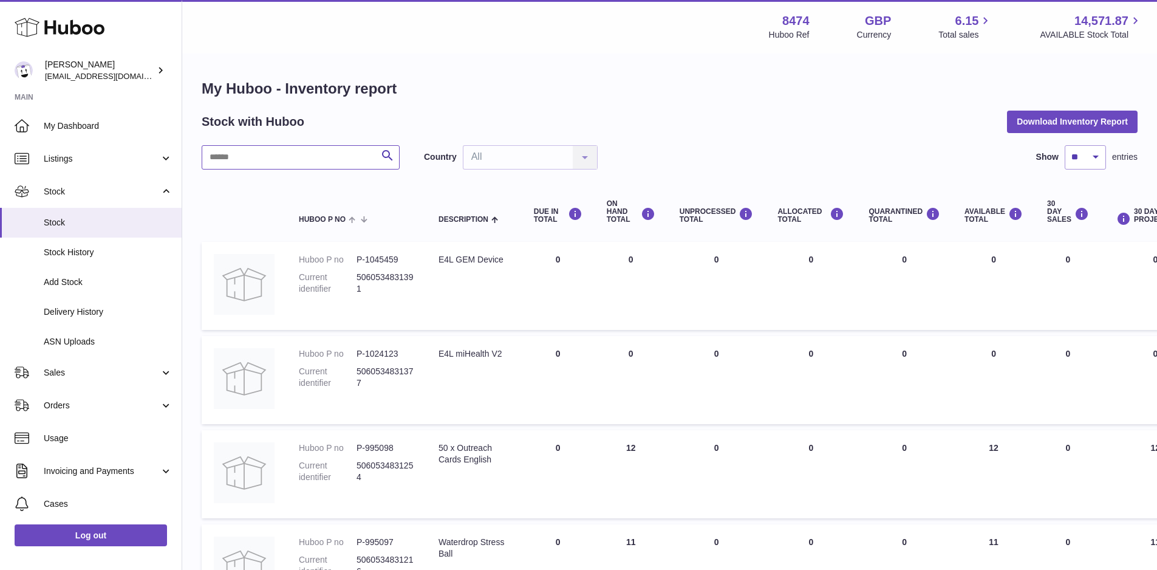
click at [249, 154] on input "text" at bounding box center [301, 157] width 198 height 24
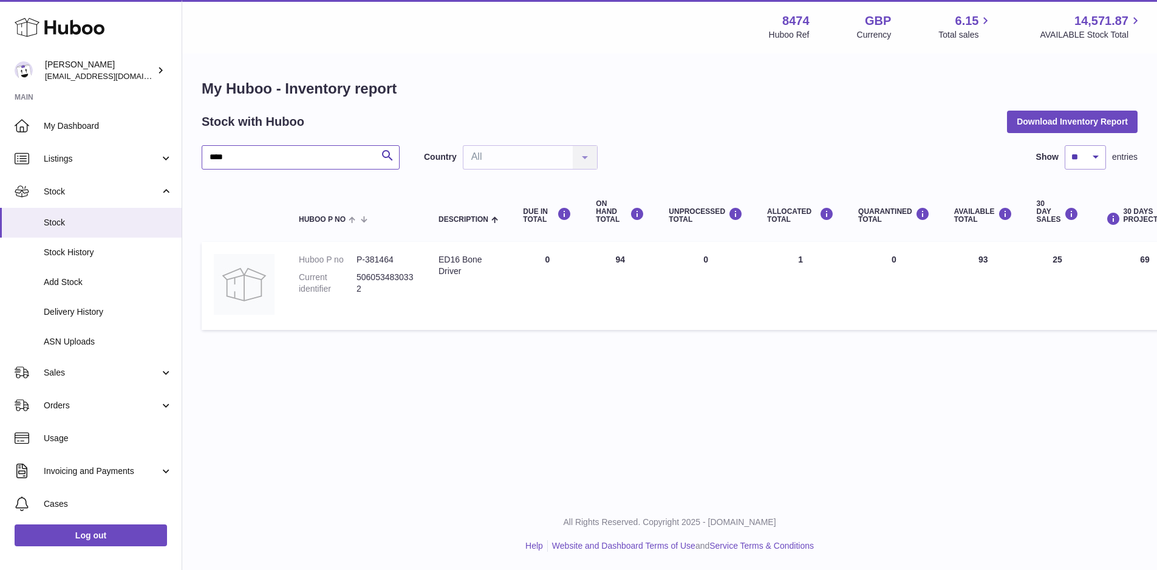
type input "****"
drag, startPoint x: 398, startPoint y: 255, endPoint x: 366, endPoint y: 257, distance: 31.7
click at [366, 257] on dd "P-381464" at bounding box center [386, 260] width 58 height 12
copy dd "381464"
click at [109, 221] on span "Stock" at bounding box center [108, 223] width 129 height 12
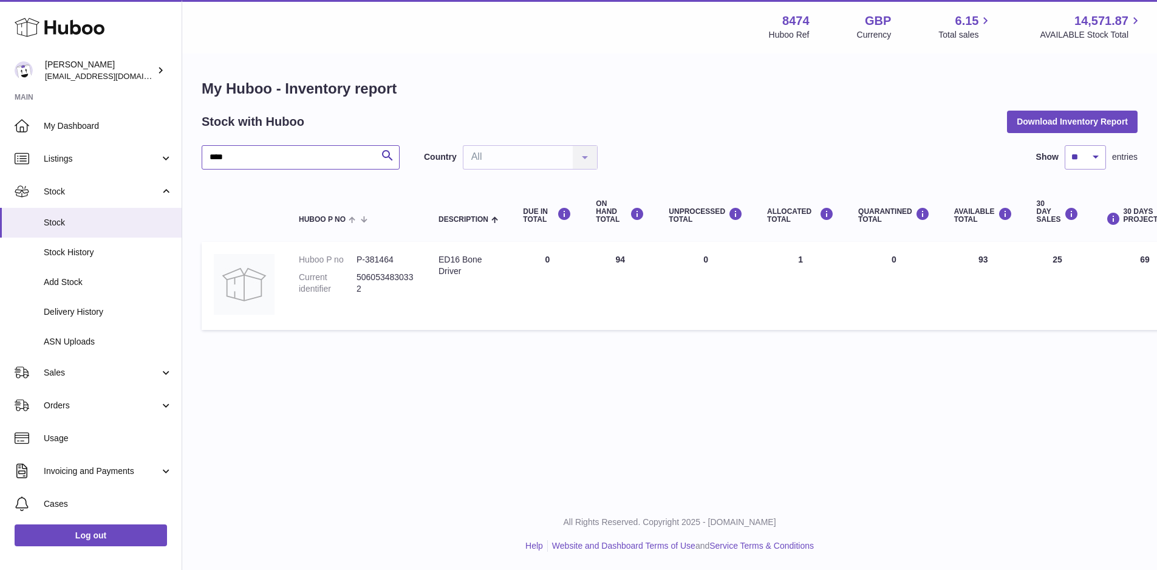
click at [241, 160] on input "****" at bounding box center [301, 157] width 198 height 24
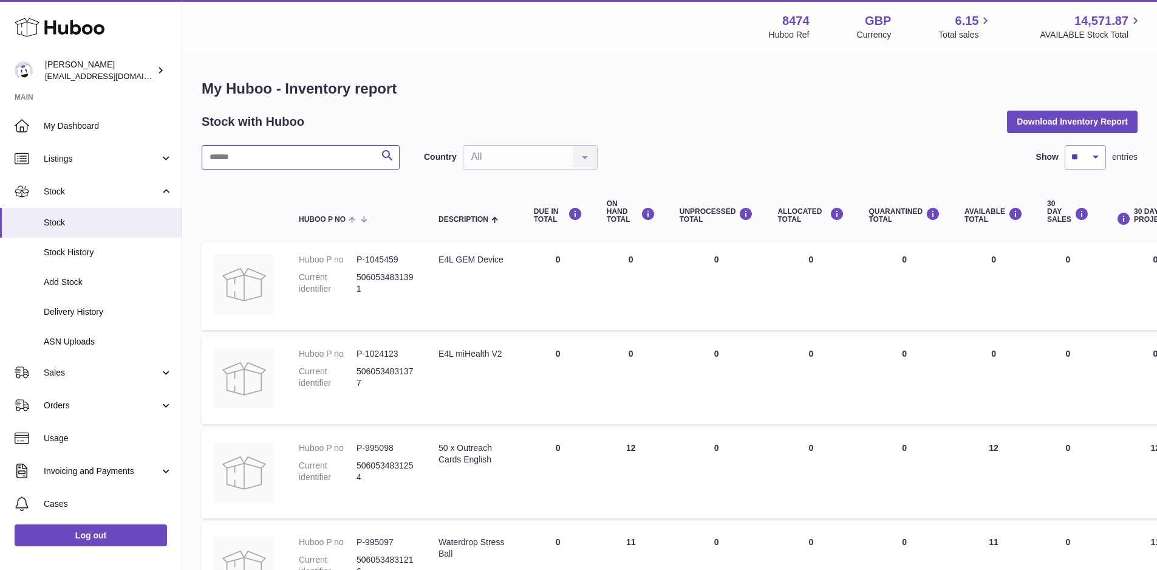
click at [242, 157] on input "text" at bounding box center [301, 157] width 198 height 24
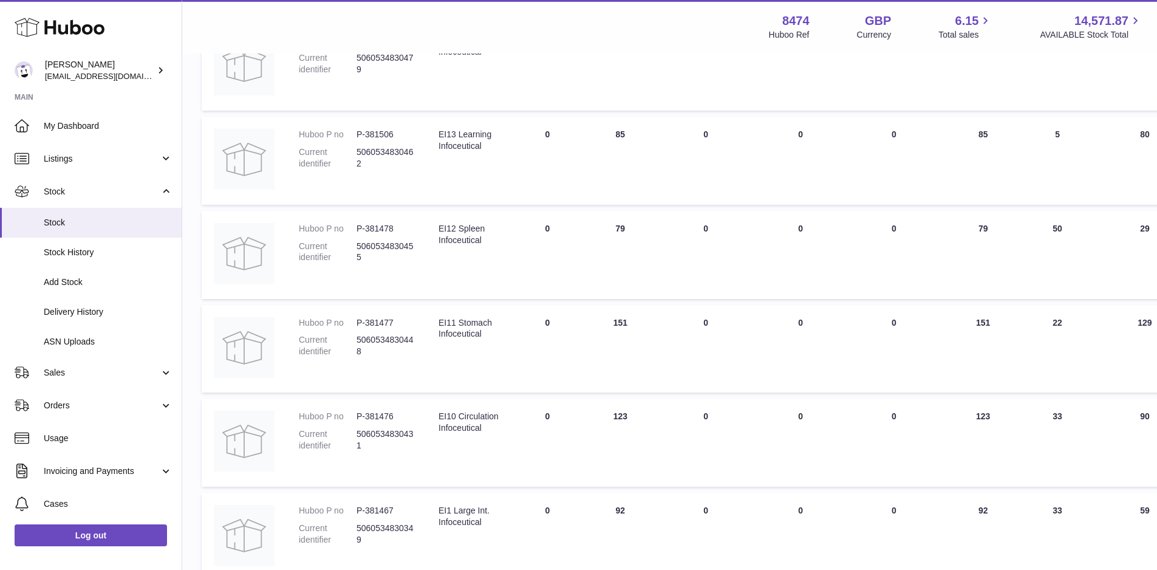
scroll to position [425, 0]
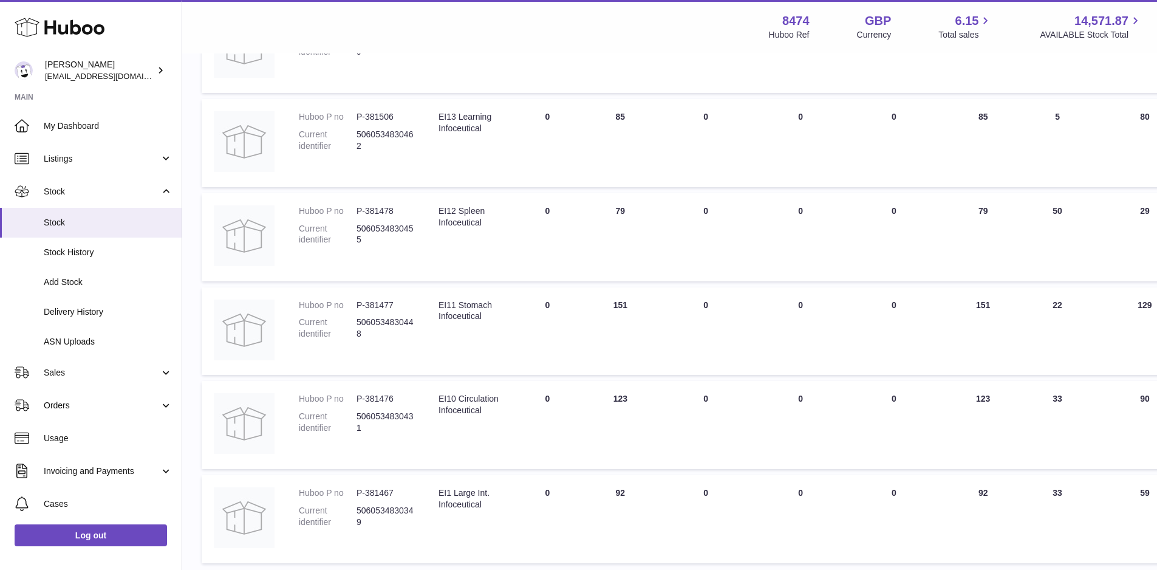
type input "***"
drag, startPoint x: 397, startPoint y: 496, endPoint x: 365, endPoint y: 493, distance: 32.9
click at [365, 493] on dd "P-381467" at bounding box center [386, 493] width 58 height 12
copy dd "381467"
click at [51, 216] on link "Stock" at bounding box center [91, 223] width 182 height 30
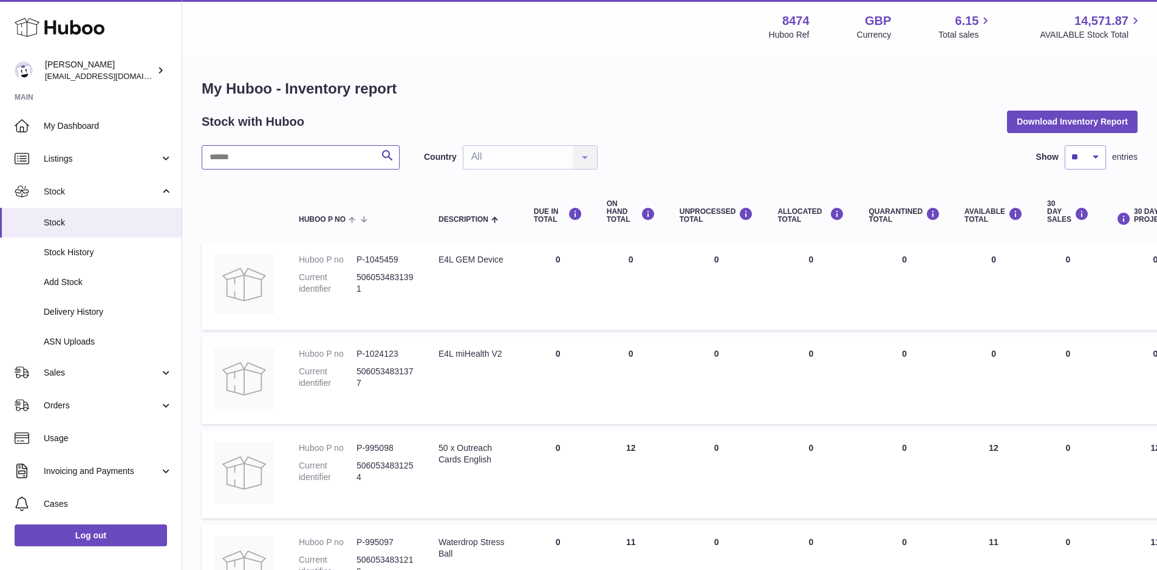
click at [273, 161] on input "text" at bounding box center [301, 157] width 198 height 24
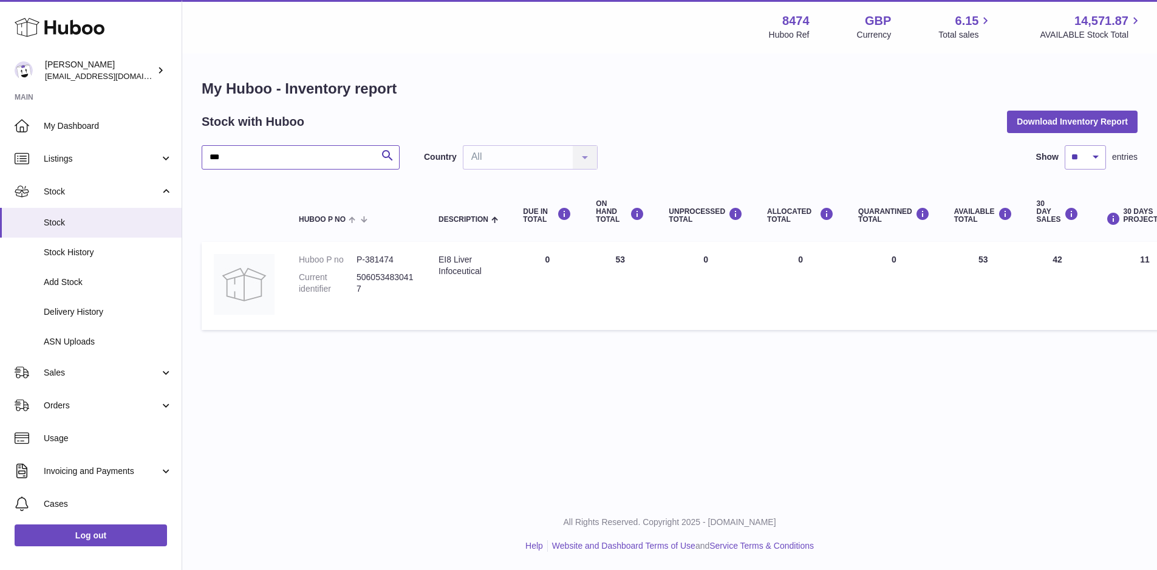
type input "***"
drag, startPoint x: 397, startPoint y: 261, endPoint x: 366, endPoint y: 261, distance: 31.6
click at [366, 261] on dd "P-381474" at bounding box center [386, 260] width 58 height 12
copy dd "381474"
click at [66, 217] on span "Stock" at bounding box center [108, 223] width 129 height 12
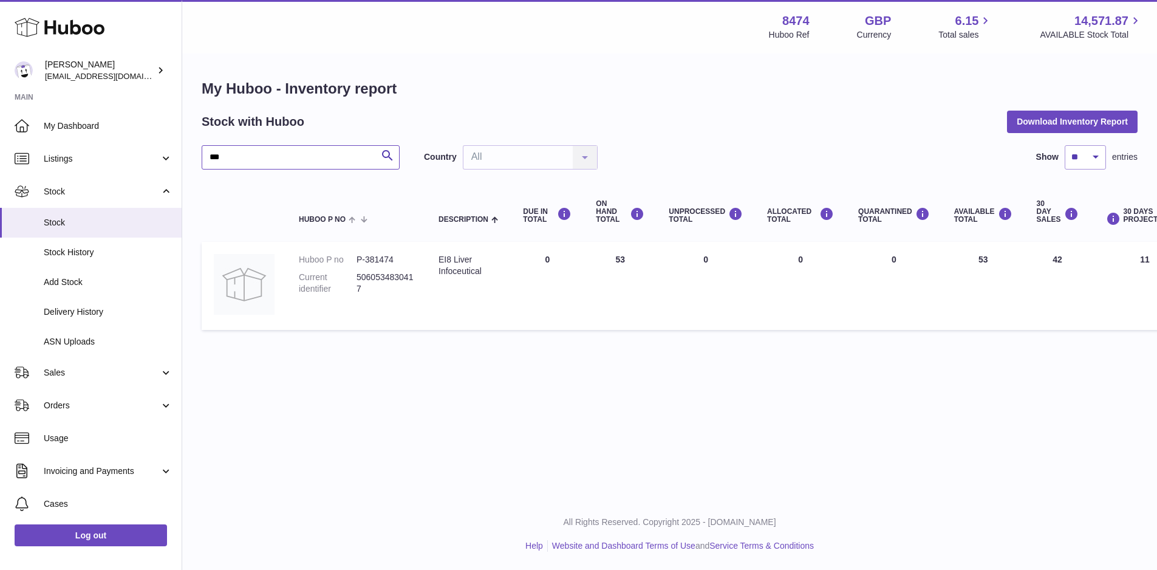
click at [227, 160] on input "***" at bounding box center [301, 157] width 198 height 24
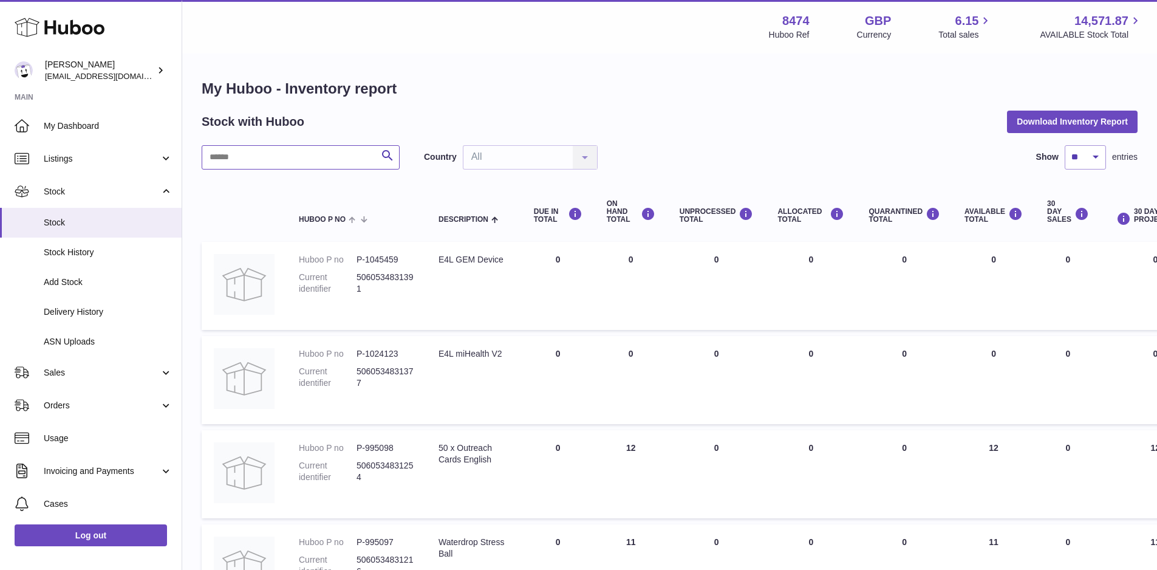
click at [227, 160] on input "text" at bounding box center [301, 157] width 198 height 24
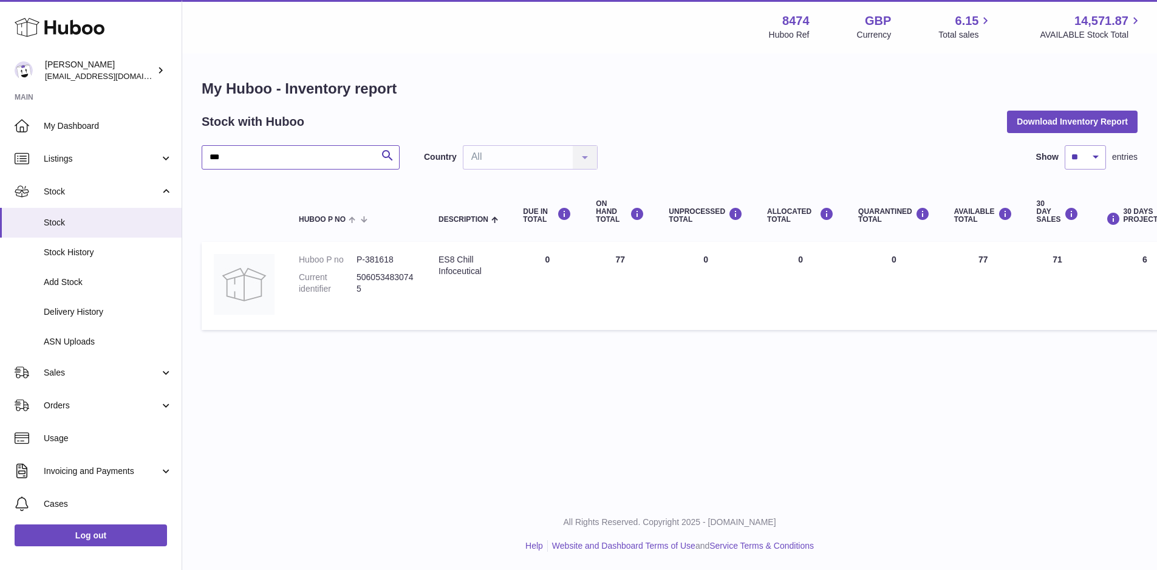
type input "***"
click at [389, 258] on dd "P-381618" at bounding box center [386, 260] width 58 height 12
drag, startPoint x: 395, startPoint y: 260, endPoint x: 365, endPoint y: 260, distance: 29.8
click at [365, 260] on dd "P-381618" at bounding box center [386, 260] width 58 height 12
copy dd "381618"
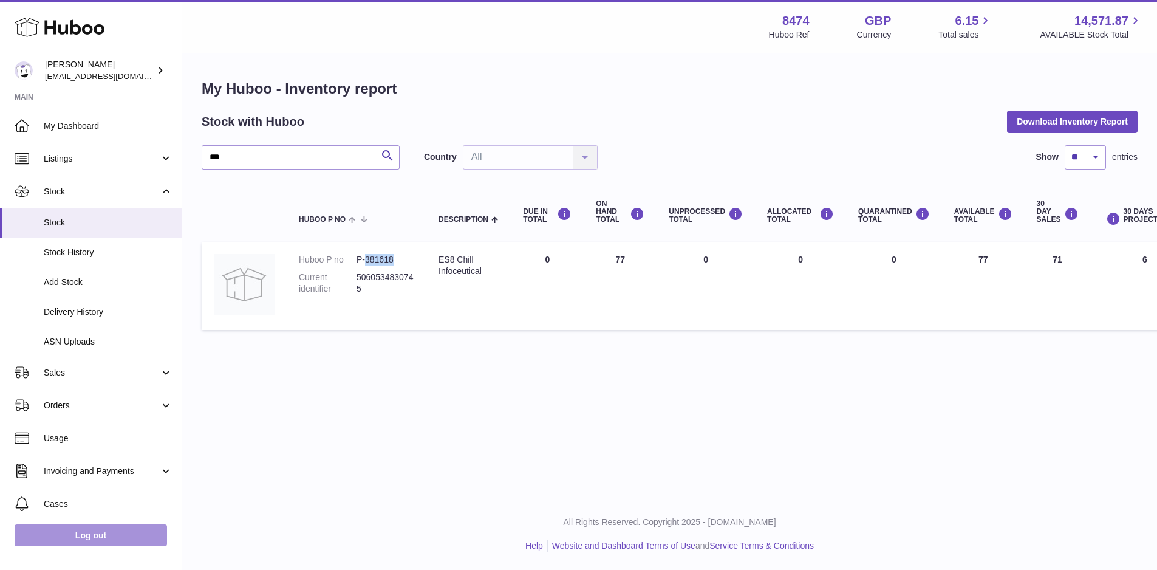
click at [103, 541] on link "Log out" at bounding box center [91, 535] width 152 height 22
